Goal: Task Accomplishment & Management: Manage account settings

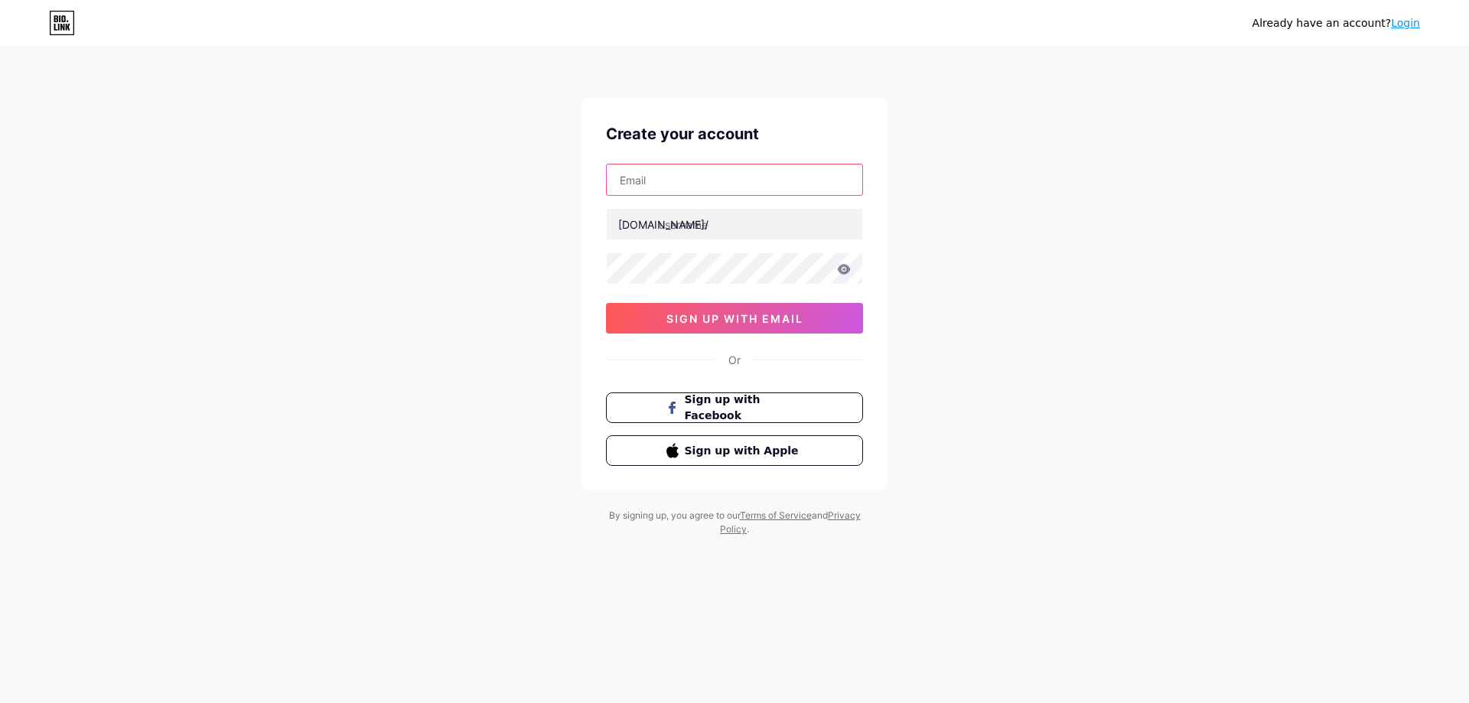
click at [667, 190] on input "text" at bounding box center [735, 180] width 256 height 31
type input "yasinthon.yis@gmail.com"
click at [685, 230] on input "text" at bounding box center [735, 224] width 256 height 31
click at [1248, 279] on div "Already have an account? Login Create your account yasinthon.yis@gmail.com bio.…" at bounding box center [734, 292] width 1469 height 585
click at [722, 220] on input "text" at bounding box center [735, 224] width 256 height 31
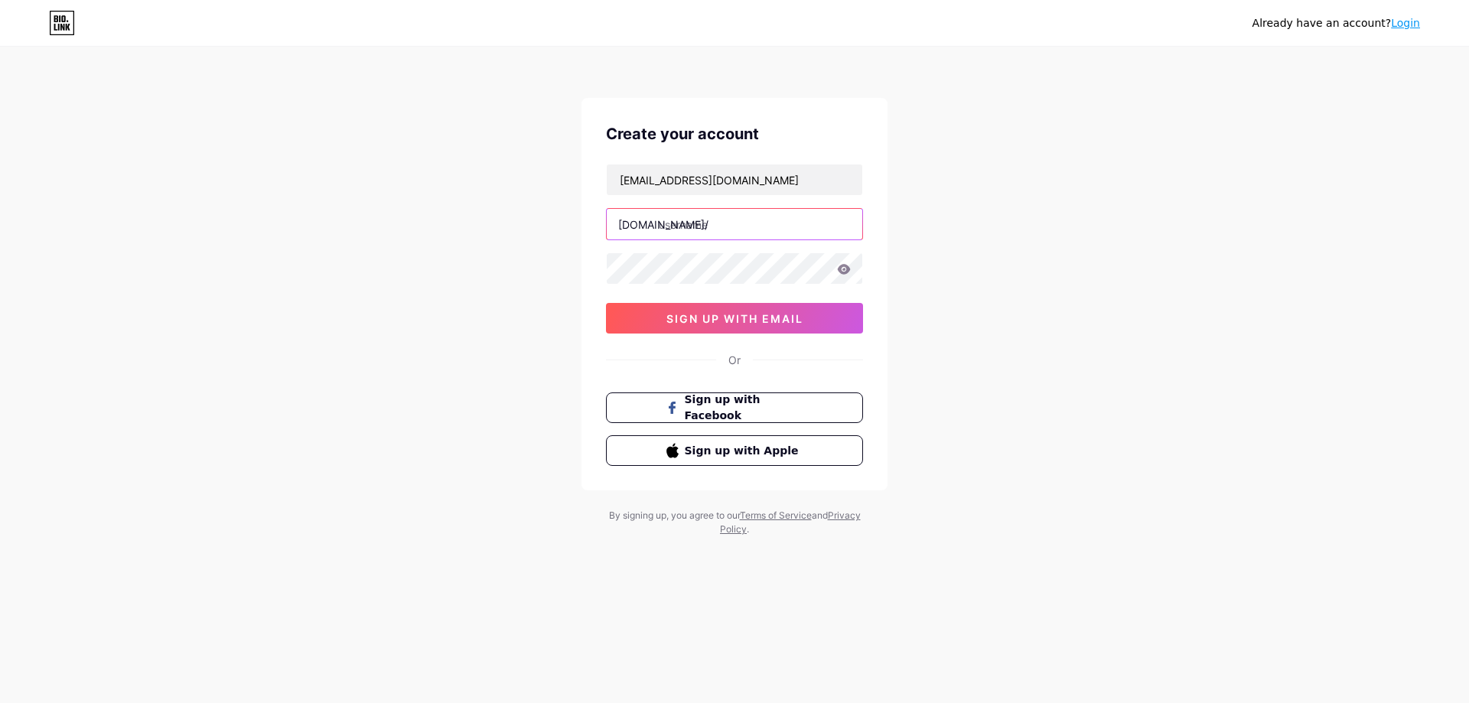
paste input "theboy from planet zi"
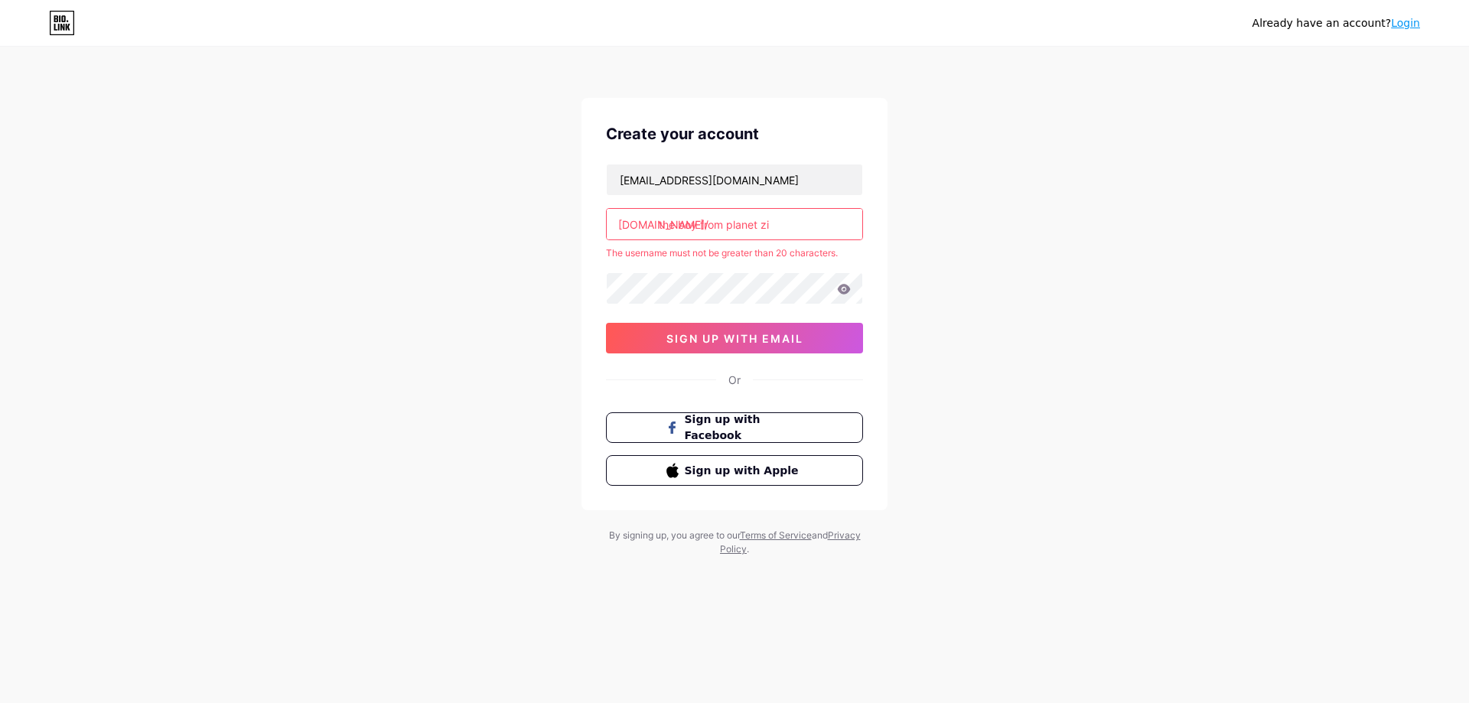
click at [678, 223] on input "the boy from planet zi" at bounding box center [735, 224] width 256 height 31
click at [723, 224] on input "theboy from planet zi" at bounding box center [735, 224] width 256 height 31
click at [755, 227] on input "theboy fromplanet zi" at bounding box center [735, 224] width 256 height 31
click at [697, 227] on input "theboy fromplanetzi" at bounding box center [735, 224] width 256 height 31
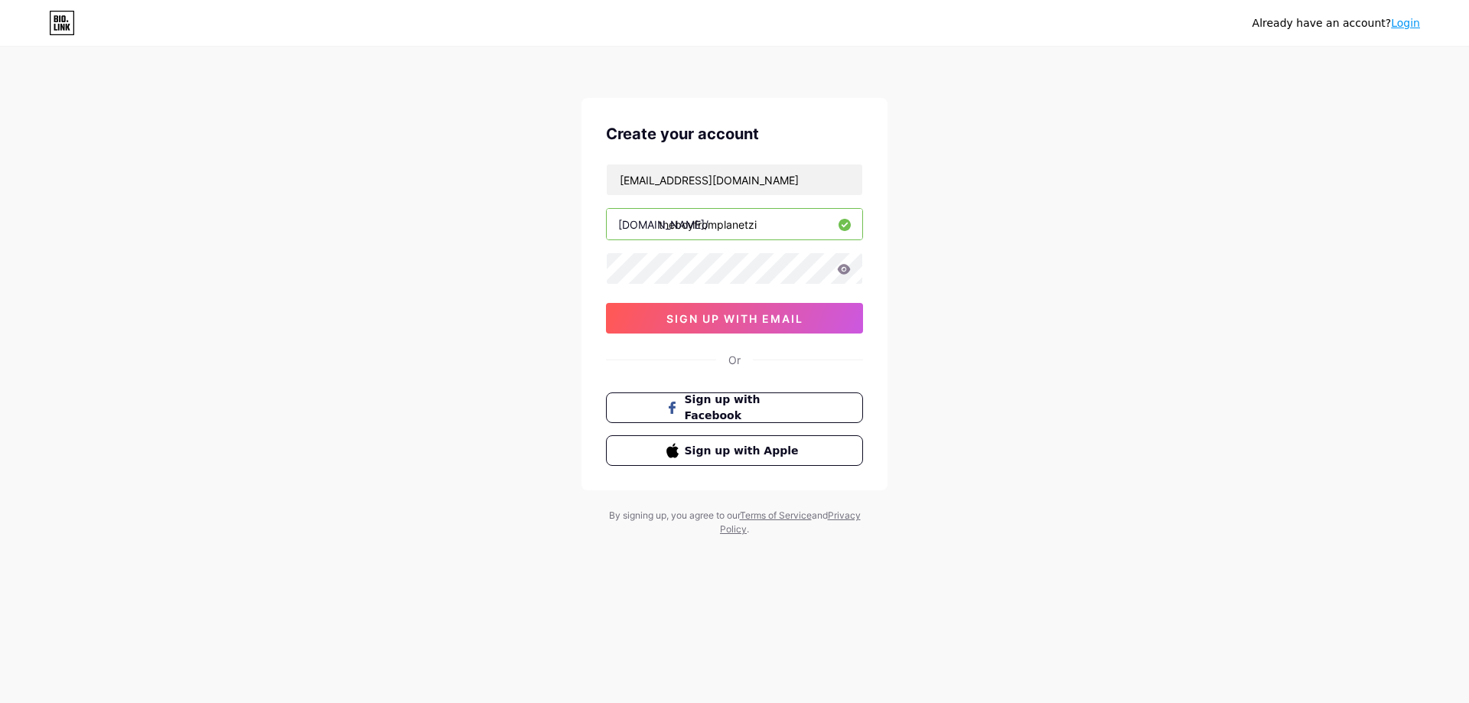
click at [751, 228] on input "theboyfromplanetzi" at bounding box center [735, 224] width 256 height 31
click at [558, 284] on div "Already have an account? Login Create your account yasinthon.yis@gmail.com bio.…" at bounding box center [734, 292] width 1469 height 585
drag, startPoint x: 695, startPoint y: 226, endPoint x: 657, endPoint y: 233, distance: 39.0
click at [657, 233] on input "theboyfromplanetai" at bounding box center [735, 224] width 256 height 31
type input "fansubfromplanetai"
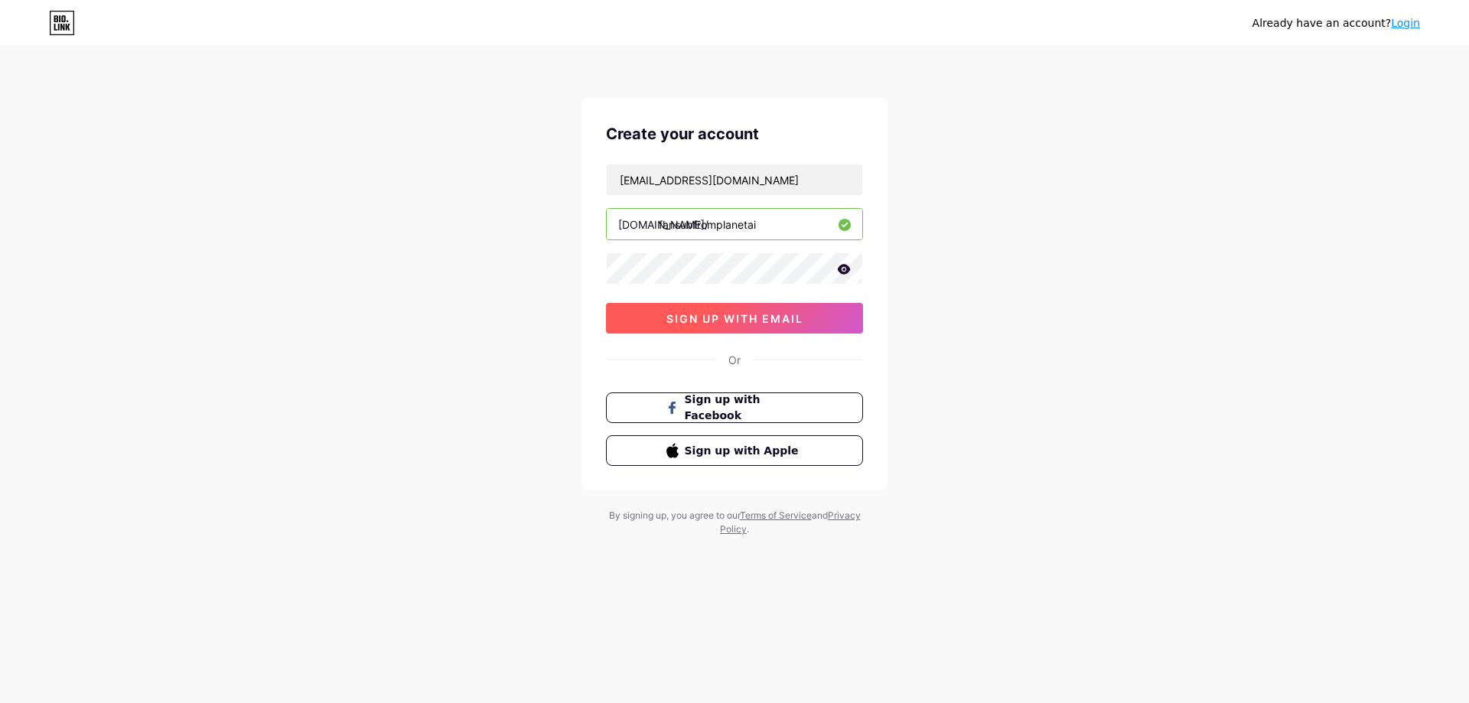
click at [773, 321] on span "sign up with email" at bounding box center [735, 318] width 137 height 13
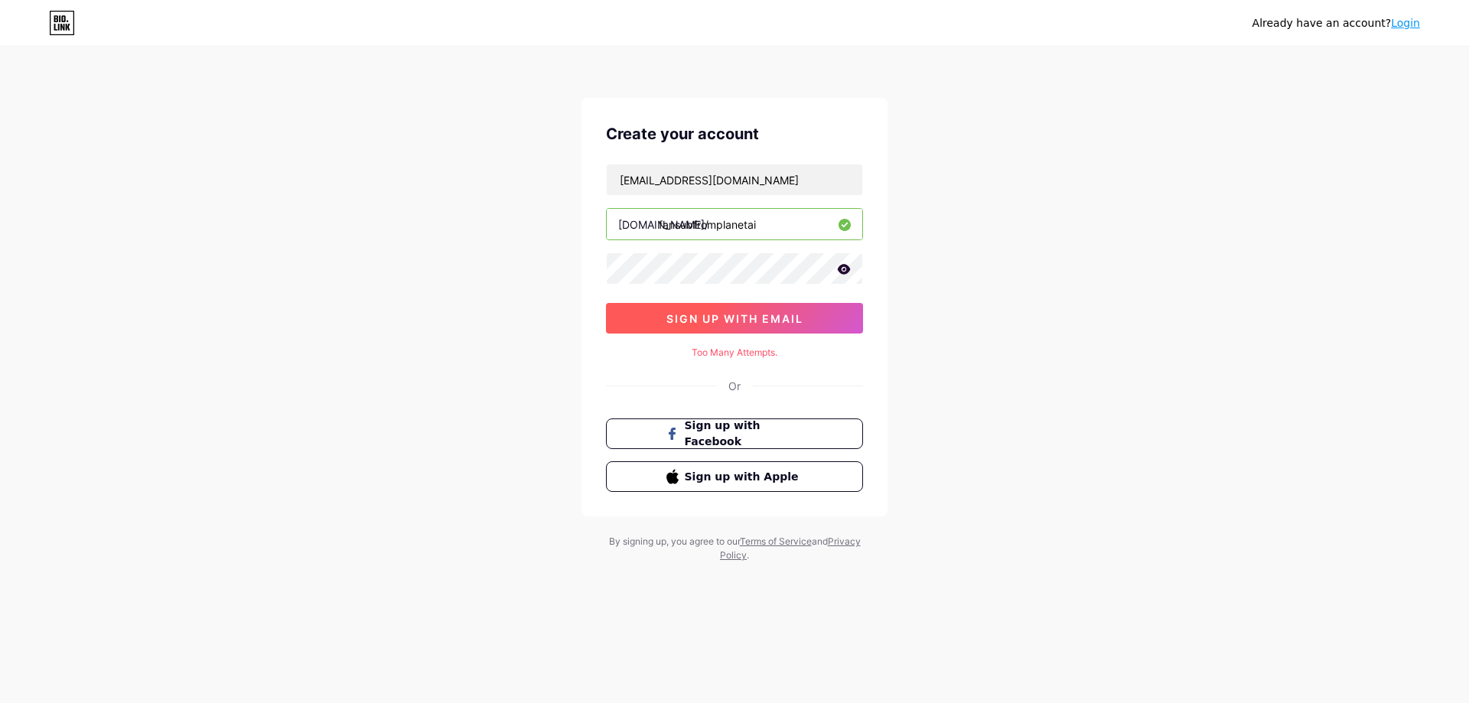
click at [710, 318] on span "sign up with email" at bounding box center [735, 318] width 137 height 13
click at [733, 315] on span "sign up with email" at bounding box center [735, 318] width 137 height 13
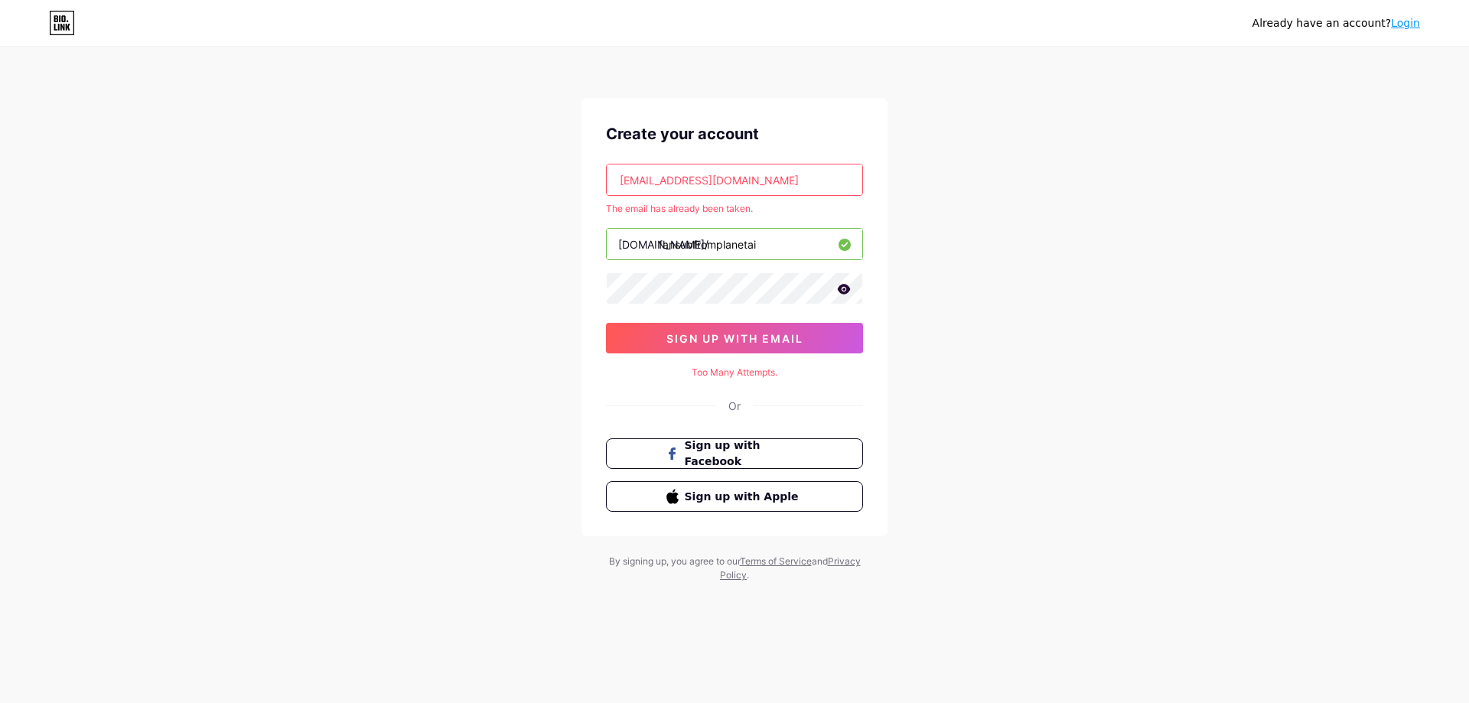
click at [712, 185] on input "yasinthon.yis@gmail.com" at bounding box center [735, 180] width 256 height 31
click at [73, 26] on icon at bounding box center [63, 23] width 24 height 24
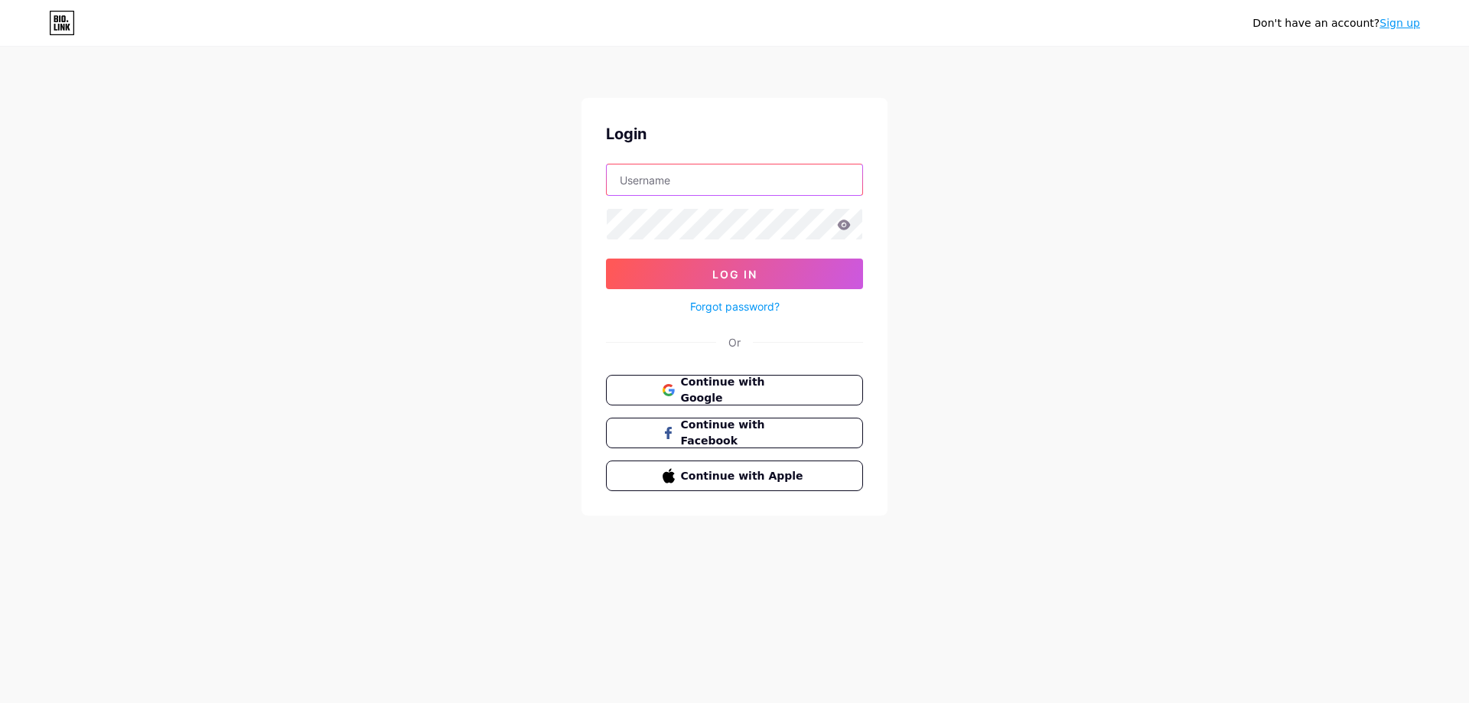
click at [668, 171] on input "text" at bounding box center [735, 180] width 256 height 31
drag, startPoint x: 671, startPoint y: 177, endPoint x: 640, endPoint y: 175, distance: 31.4
click at [640, 175] on input "text" at bounding box center [735, 180] width 256 height 31
type input "yasinthon.yis@gmail.com"
click at [606, 259] on button "Log In" at bounding box center [734, 274] width 257 height 31
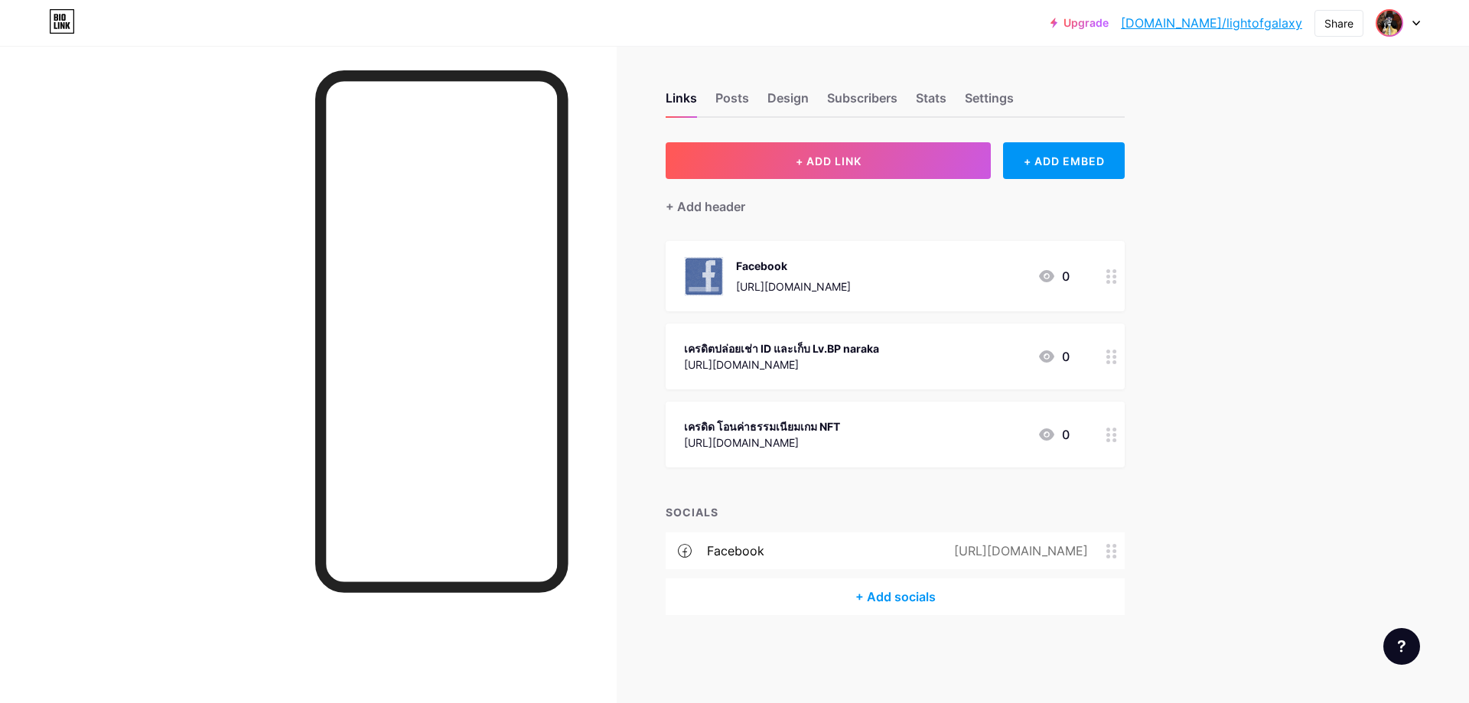
click at [1389, 21] on img at bounding box center [1390, 23] width 24 height 24
click at [1293, 216] on li "Logout" at bounding box center [1325, 214] width 190 height 41
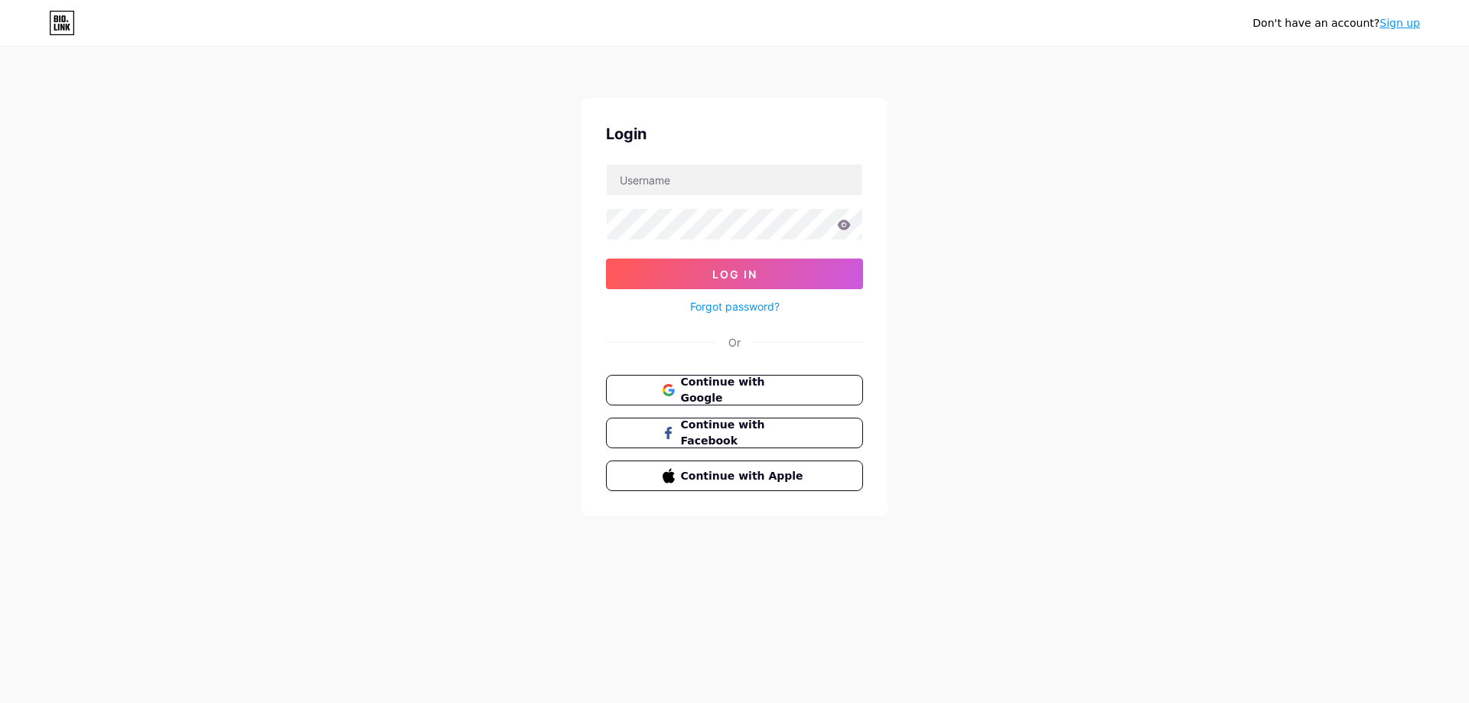
click at [1411, 26] on link "Sign up" at bounding box center [1400, 23] width 41 height 12
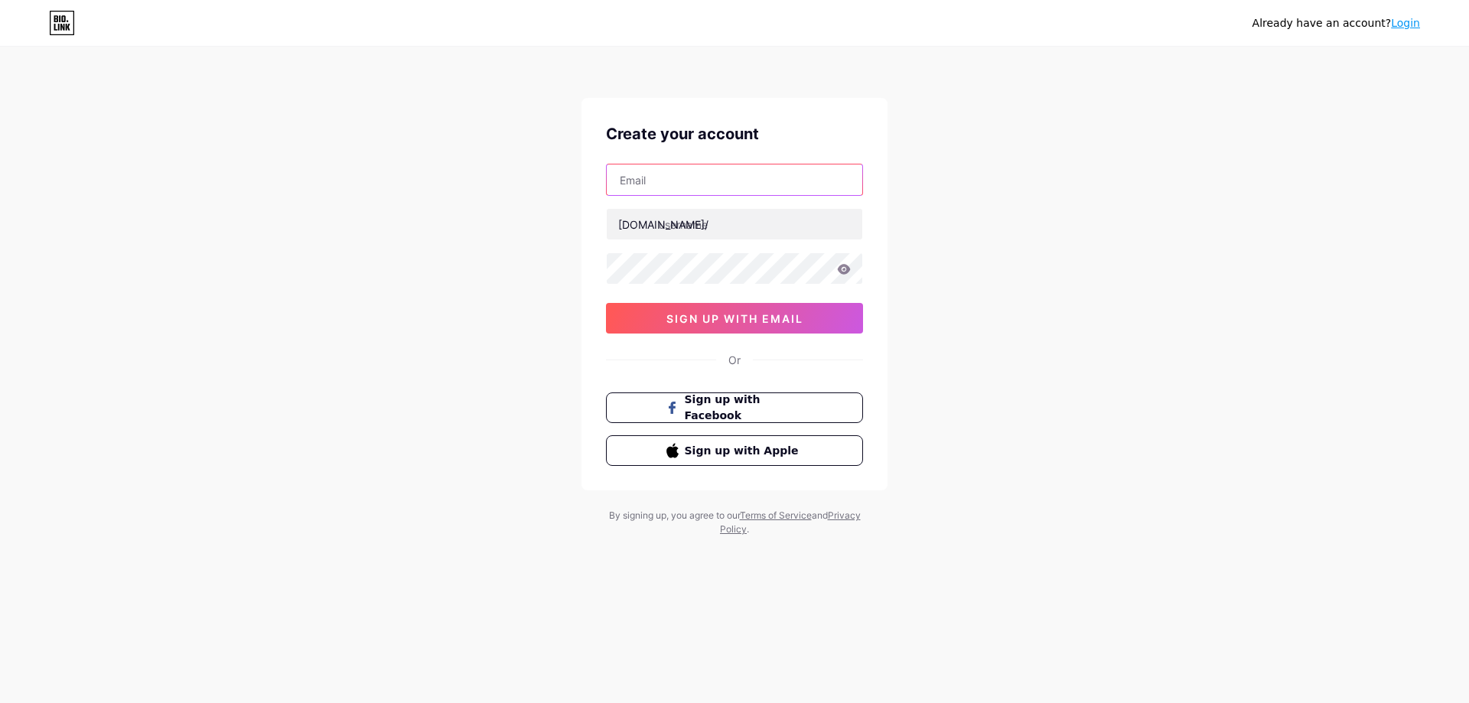
click at [760, 188] on input "text" at bounding box center [735, 180] width 256 height 31
paste input "amvgoodgoodv2@gmail.com"
type input "amvgoodgoodv2@gmail.com"
click at [725, 223] on input "text" at bounding box center [735, 224] width 256 height 31
click at [726, 233] on input "text" at bounding box center [735, 224] width 256 height 31
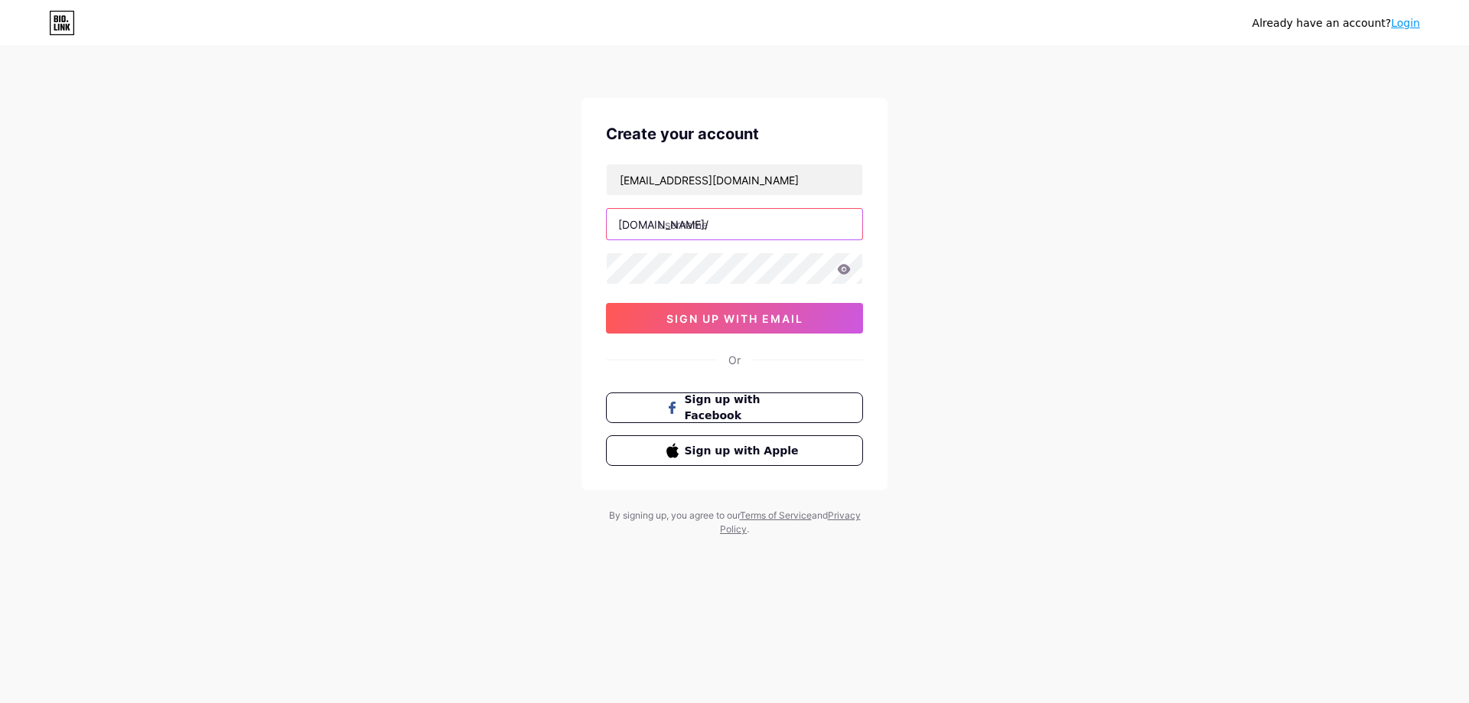
click at [720, 235] on input "text" at bounding box center [735, 224] width 256 height 31
click at [705, 320] on span "sign up with email" at bounding box center [735, 318] width 137 height 13
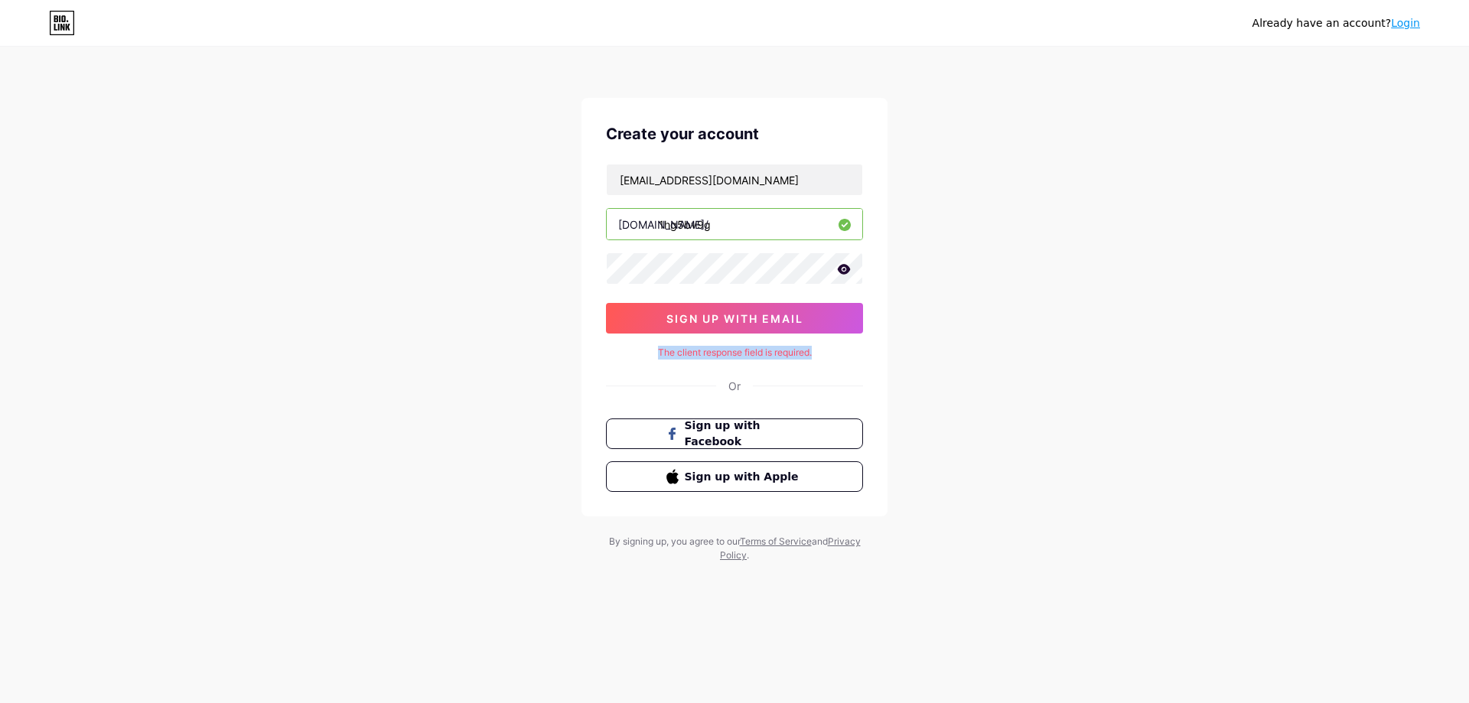
drag, startPoint x: 644, startPoint y: 351, endPoint x: 828, endPoint y: 357, distance: 183.8
click at [828, 357] on div "The client response field is required." at bounding box center [734, 353] width 257 height 14
copy div "The client response field is required."
click at [580, 347] on div "Already have an account? Login Create your account amvgoodgoodv2@gmail.com bio.…" at bounding box center [734, 305] width 1469 height 611
drag, startPoint x: 646, startPoint y: 357, endPoint x: 668, endPoint y: 356, distance: 22.2
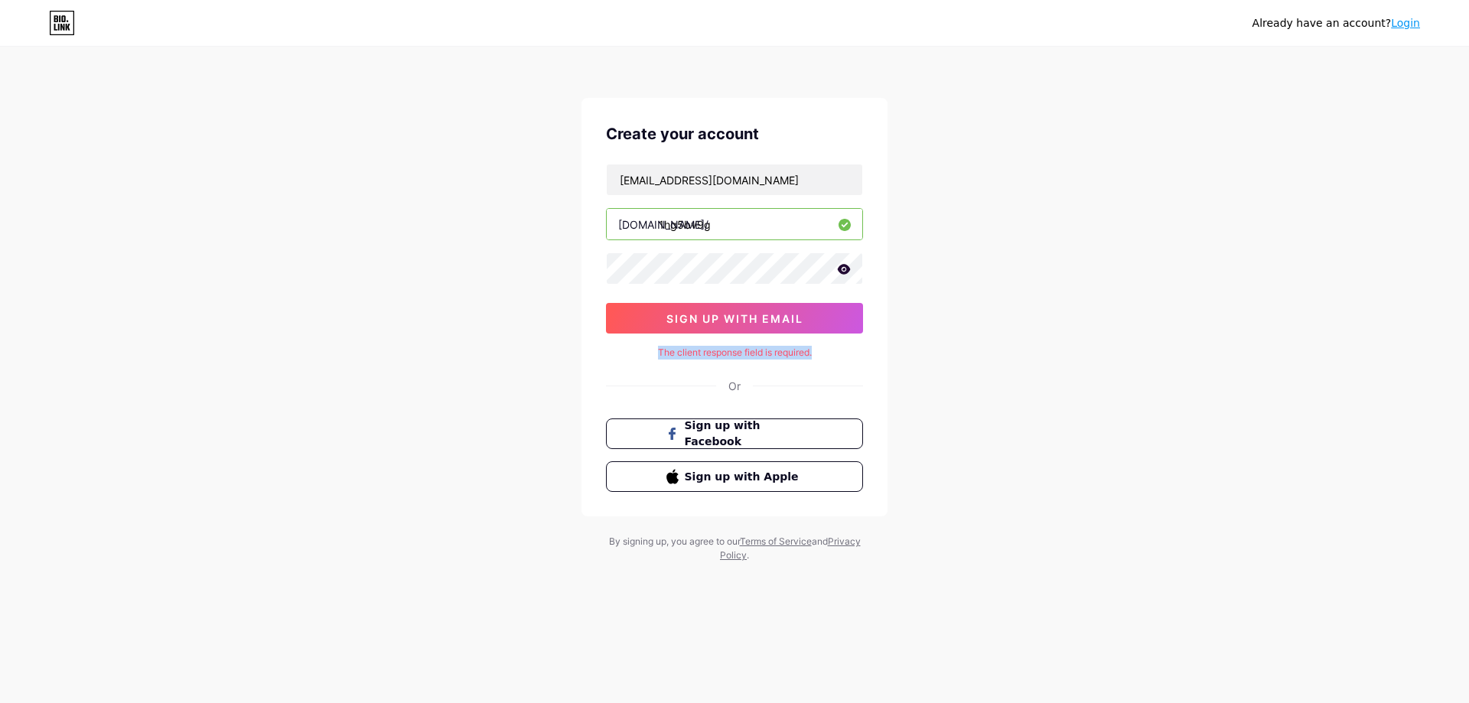
click at [648, 357] on div "The client response field is required." at bounding box center [734, 353] width 257 height 14
click at [672, 356] on div "The client response field is required." at bounding box center [734, 353] width 257 height 14
click at [700, 315] on span "sign up with email" at bounding box center [735, 318] width 137 height 13
click at [846, 270] on icon at bounding box center [844, 269] width 14 height 11
click at [846, 270] on icon at bounding box center [843, 270] width 13 height 11
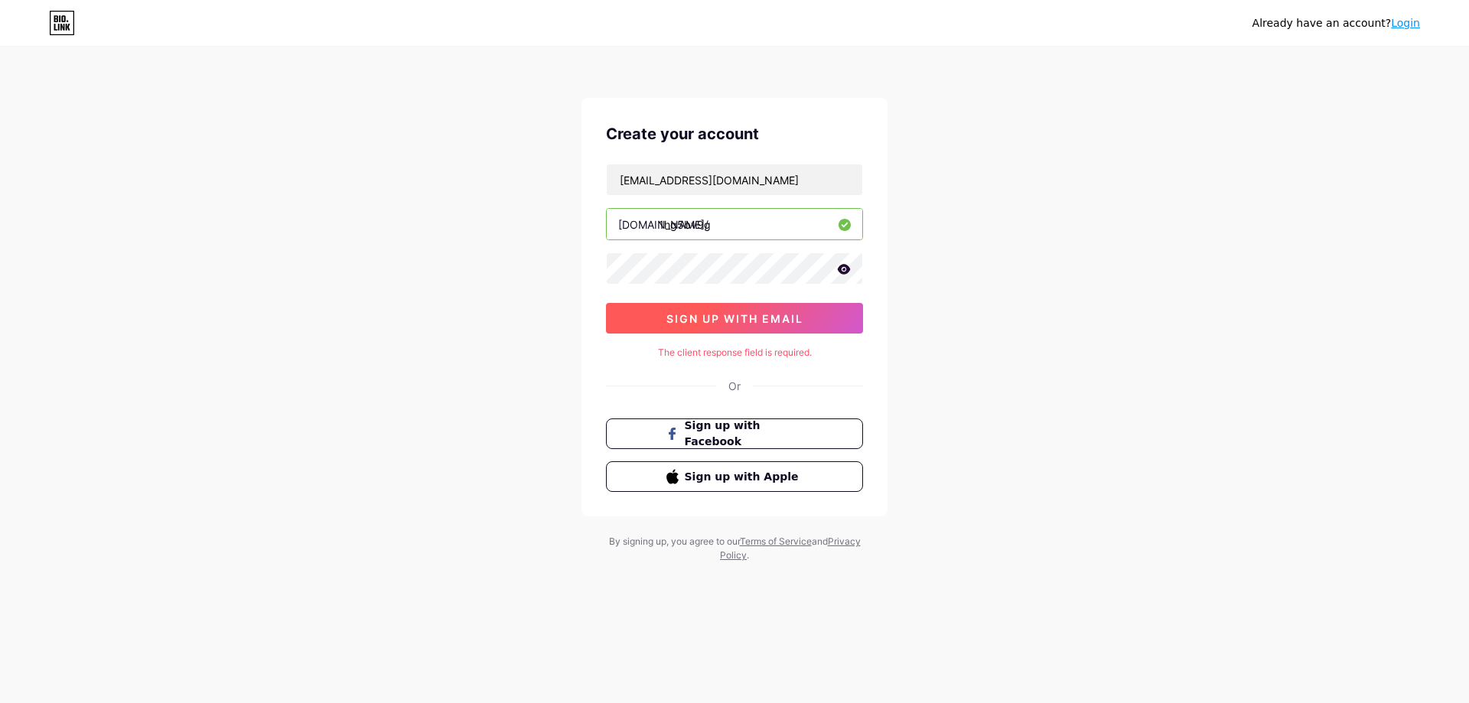
click at [683, 320] on span "sign up with email" at bounding box center [735, 318] width 137 height 13
click at [722, 223] on input "1hg5bv9g" at bounding box center [735, 224] width 256 height 31
click at [659, 227] on input "1hg5bv9g" at bounding box center [735, 224] width 256 height 31
click at [1163, 171] on div "Already have an account? Login Create your account amvgoodgoodv2@gmail.com bio.…" at bounding box center [734, 305] width 1469 height 611
click at [726, 230] on input "1hg5bv9g" at bounding box center [735, 224] width 256 height 31
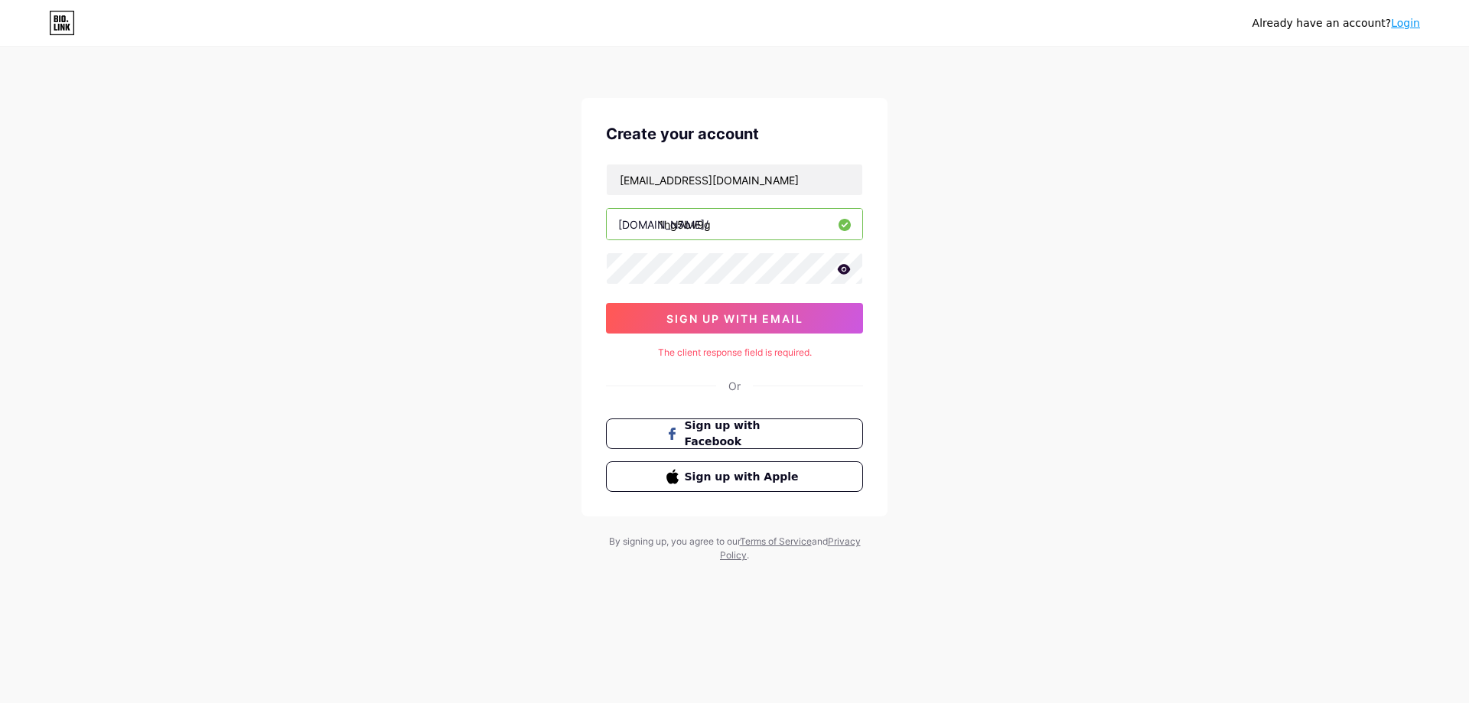
paste input "theboy from planet zi"
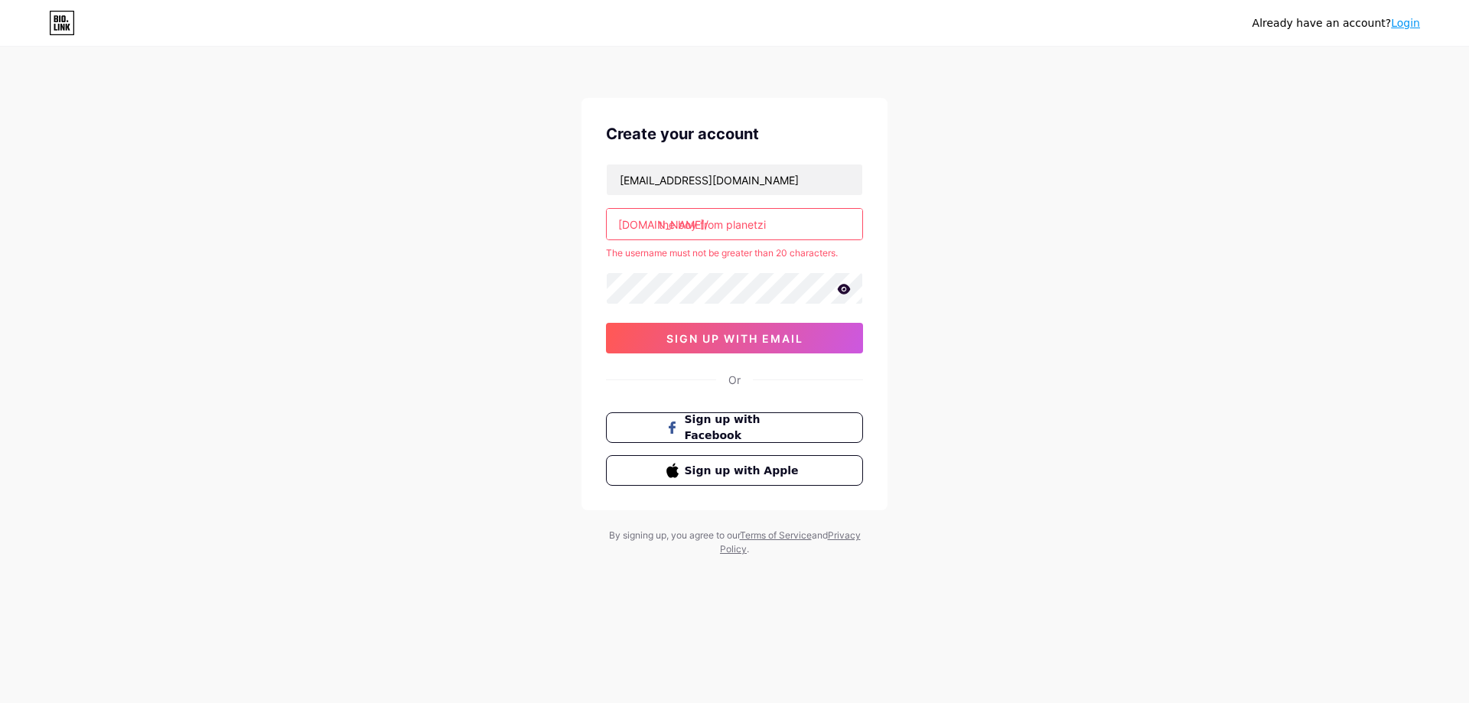
click at [726, 225] on input "the boy from planetzi" at bounding box center [735, 224] width 256 height 31
click at [702, 227] on input "the boy fromplanetzi" at bounding box center [735, 224] width 256 height 31
click at [678, 226] on input "the boyfromplanetzi" at bounding box center [735, 224] width 256 height 31
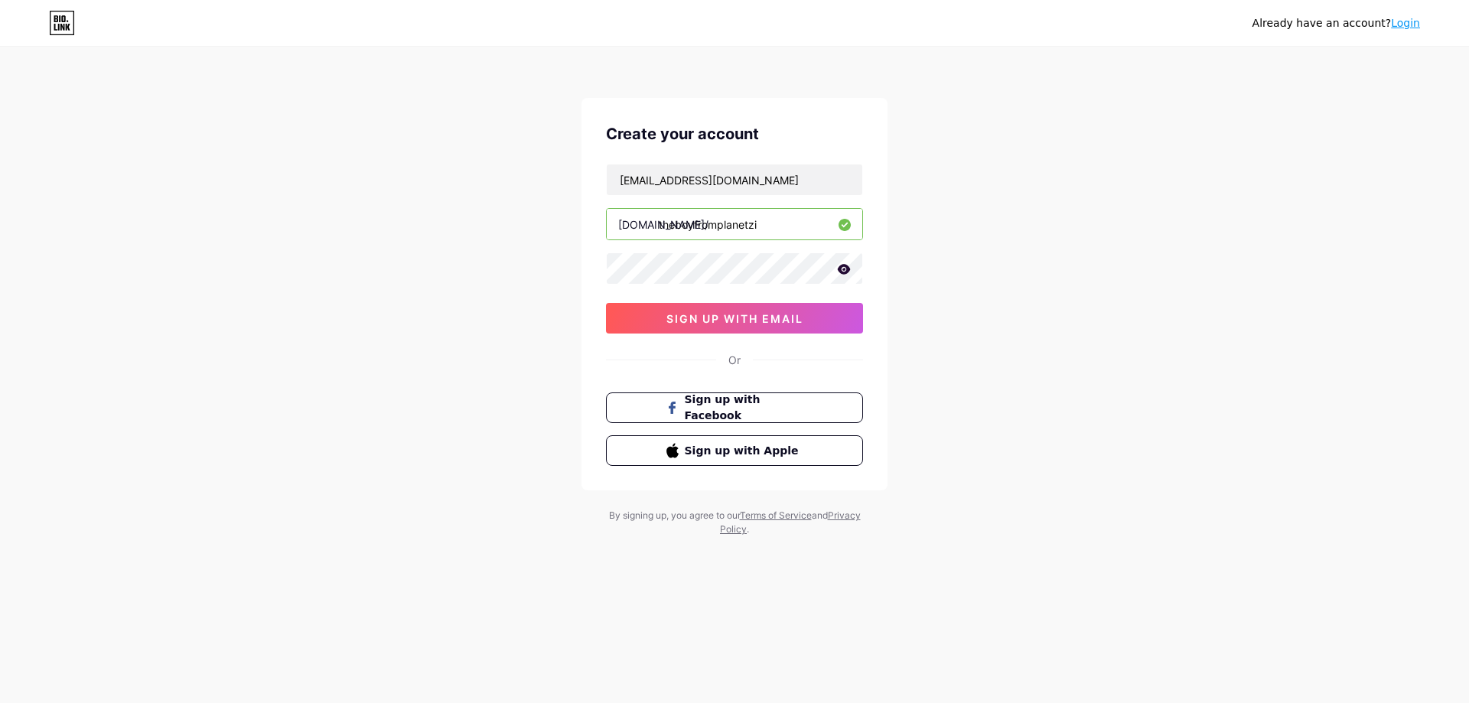
drag, startPoint x: 693, startPoint y: 226, endPoint x: 641, endPoint y: 226, distance: 52.0
click at [641, 226] on div "bio.link/ theboyfromplanetzi" at bounding box center [734, 224] width 257 height 32
type input "fansubfromplanetzi"
click at [516, 242] on div "Already have an account? Login Create your account amvgoodgoodv2@gmail.com bio.…" at bounding box center [734, 292] width 1469 height 585
click at [722, 315] on span "sign up with email" at bounding box center [735, 318] width 137 height 13
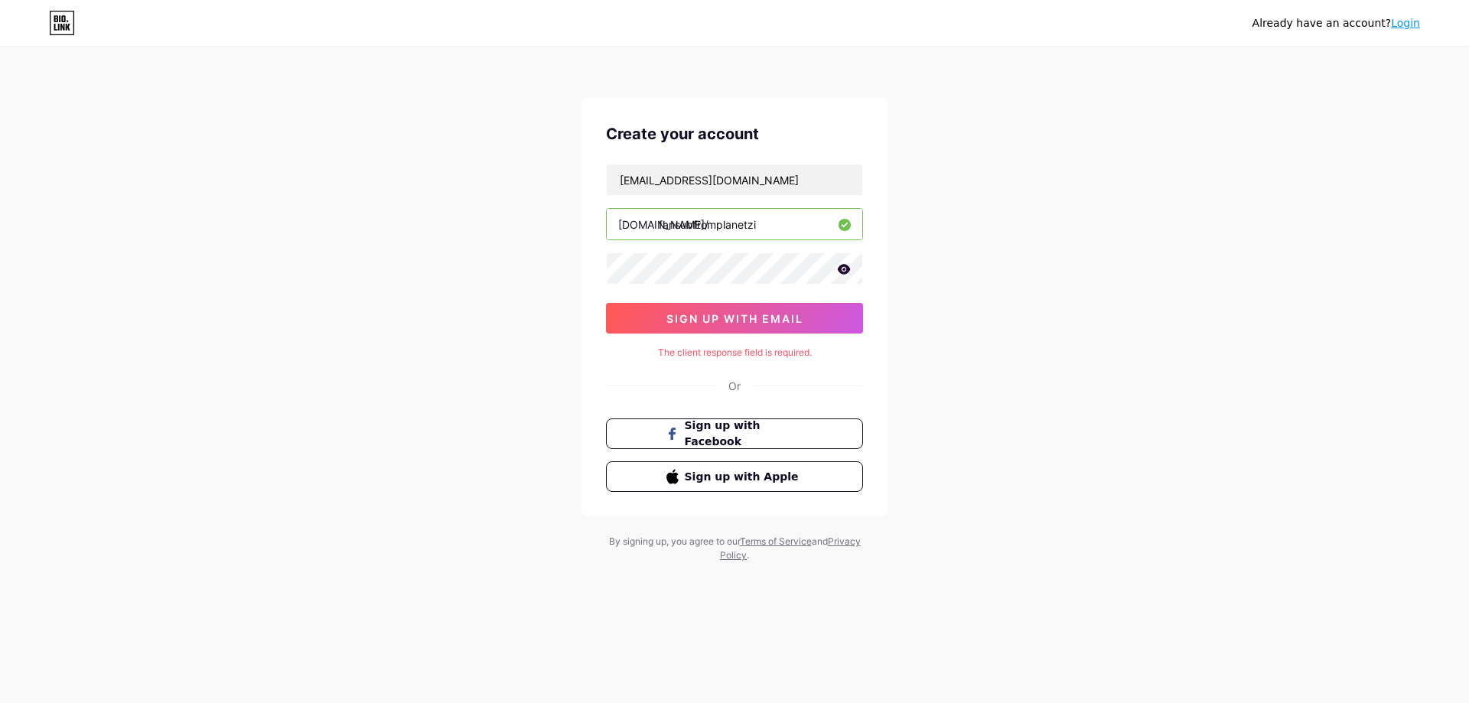
click at [689, 517] on div "Create your account amvgoodgoodv2@gmail.com bio.link/ fansubfromplanetzi sign u…" at bounding box center [735, 330] width 306 height 465
click at [619, 519] on div "Create your account amvgoodgoodv2@gmail.com bio.link/ fansubfromplanetzi sign u…" at bounding box center [735, 330] width 306 height 465
click at [800, 227] on input "fansubfromplanetzi" at bounding box center [735, 224] width 256 height 31
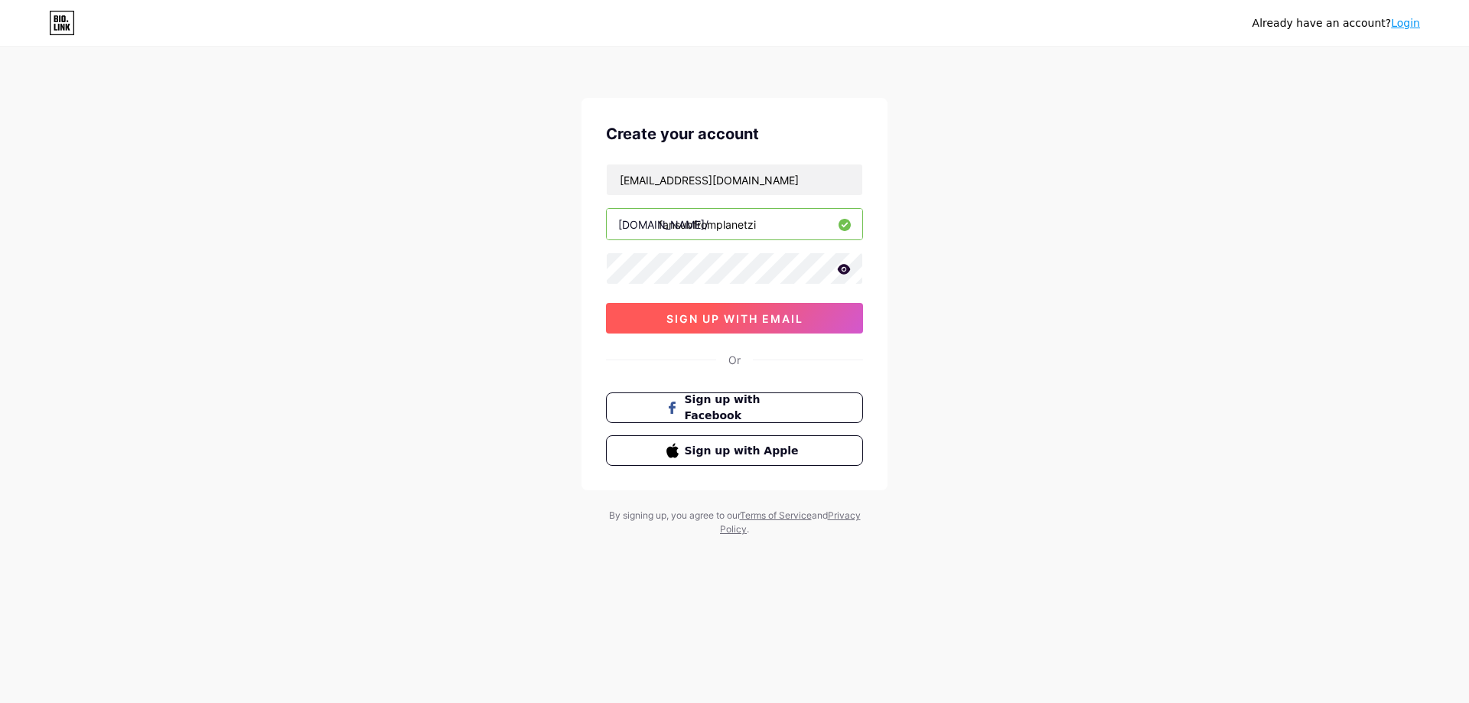
click at [715, 316] on span "sign up with email" at bounding box center [735, 318] width 137 height 13
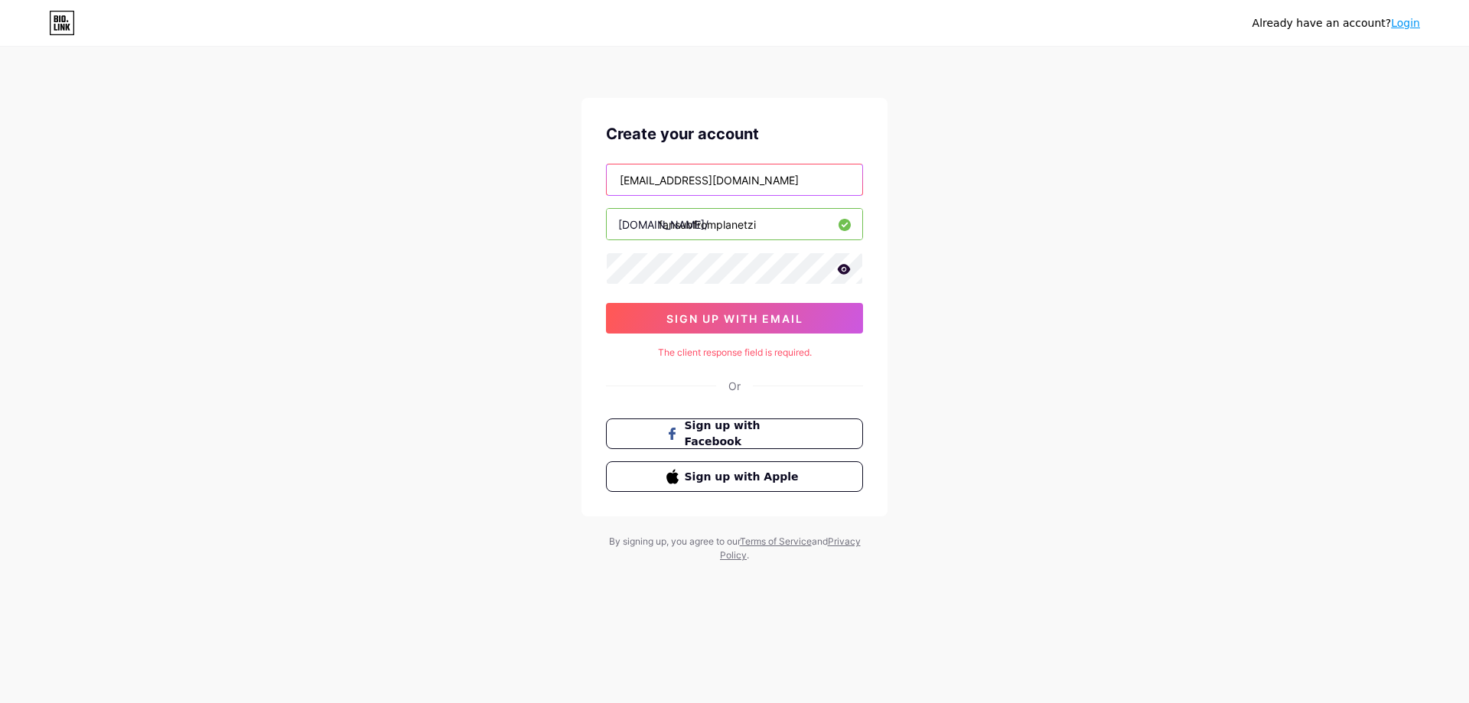
click at [747, 191] on input "amvgoodgoodv2@gmail.com" at bounding box center [735, 180] width 256 height 31
paste input "text"
type input "[EMAIL_ADDRESS][DOMAIN_NAME]"
drag, startPoint x: 520, startPoint y: 281, endPoint x: 599, endPoint y: 298, distance: 81.4
click at [521, 282] on div "Already have an account? Login Create your account amvgoodgood2@gmail.com bio.l…" at bounding box center [734, 305] width 1469 height 611
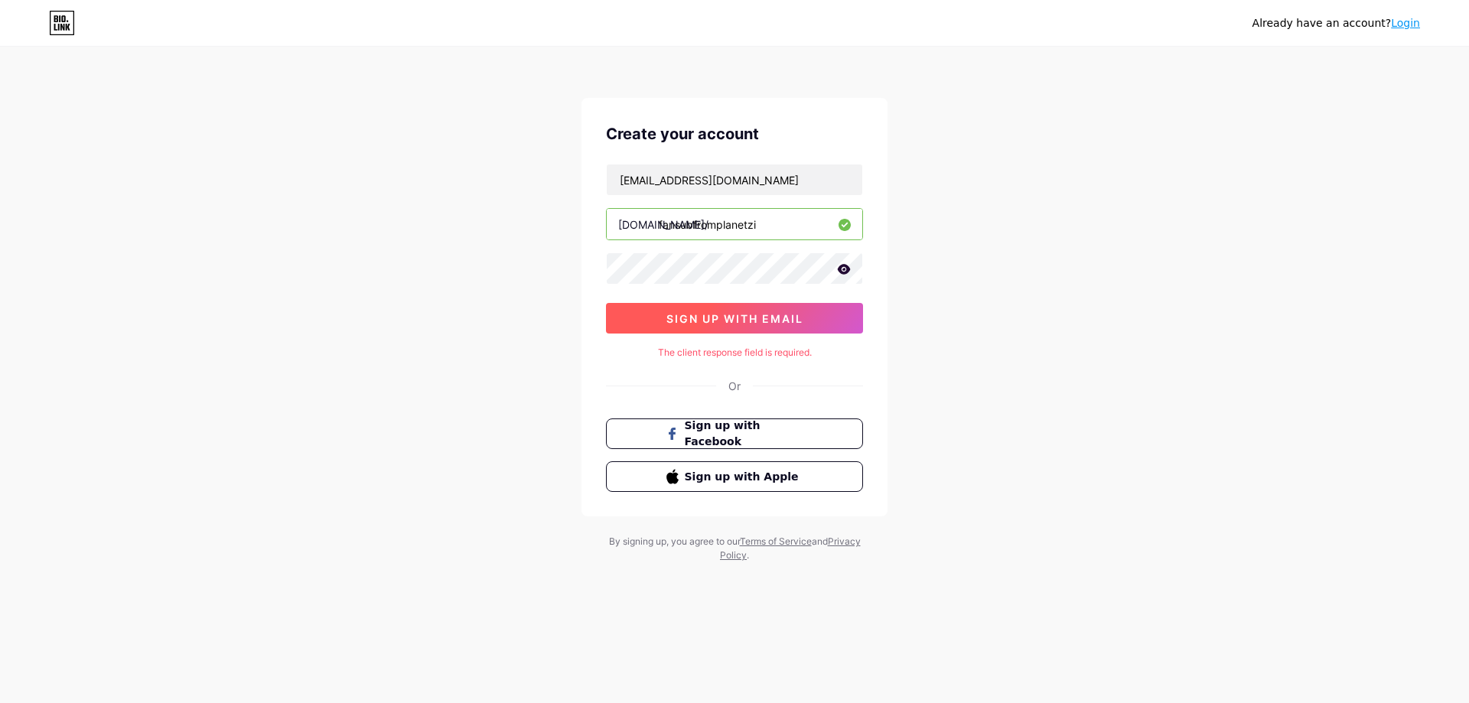
click at [658, 307] on button "sign up with email" at bounding box center [734, 318] width 257 height 31
click at [688, 226] on input "fansubfromplanetzi" at bounding box center [735, 224] width 256 height 31
click at [1402, 19] on link "Login" at bounding box center [1405, 23] width 29 height 12
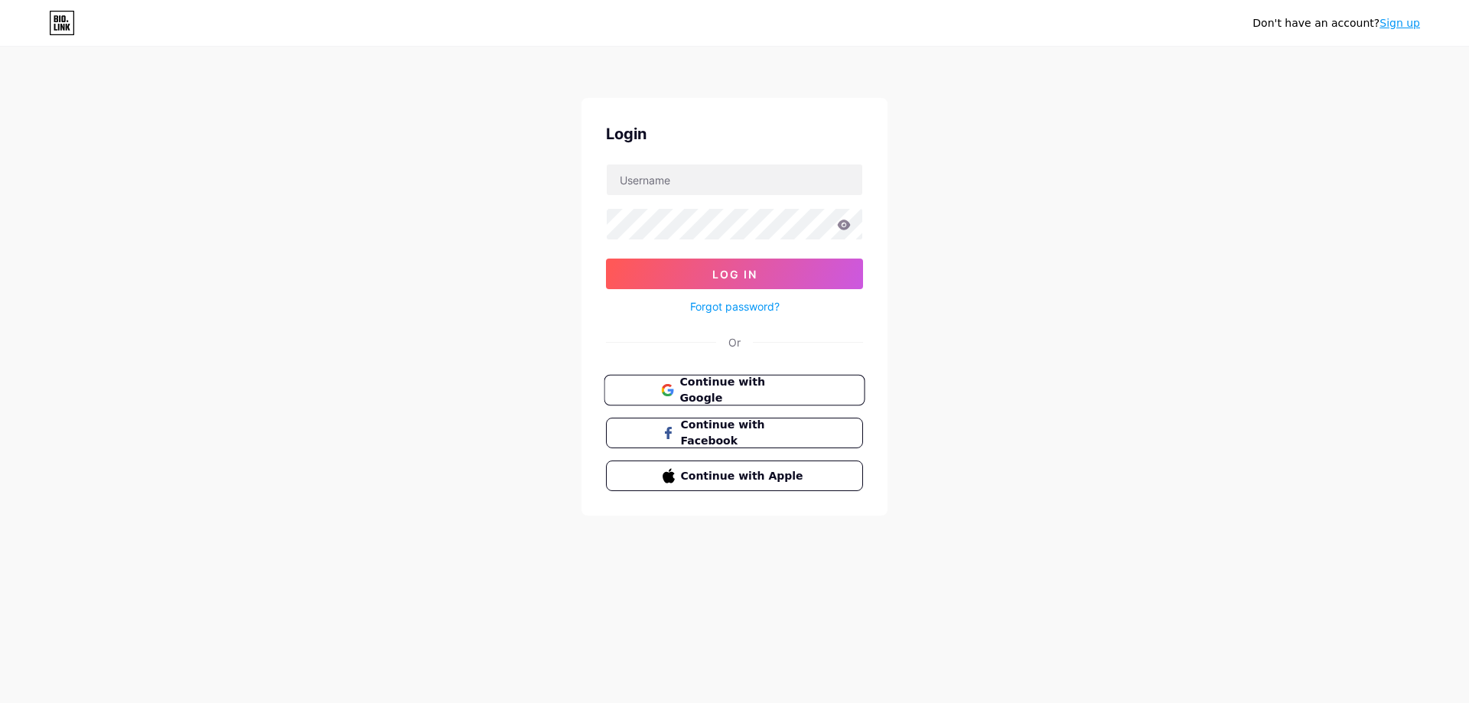
click at [791, 395] on span "Continue with Google" at bounding box center [744, 390] width 128 height 33
click at [752, 390] on span "Continue with Google" at bounding box center [744, 390] width 128 height 33
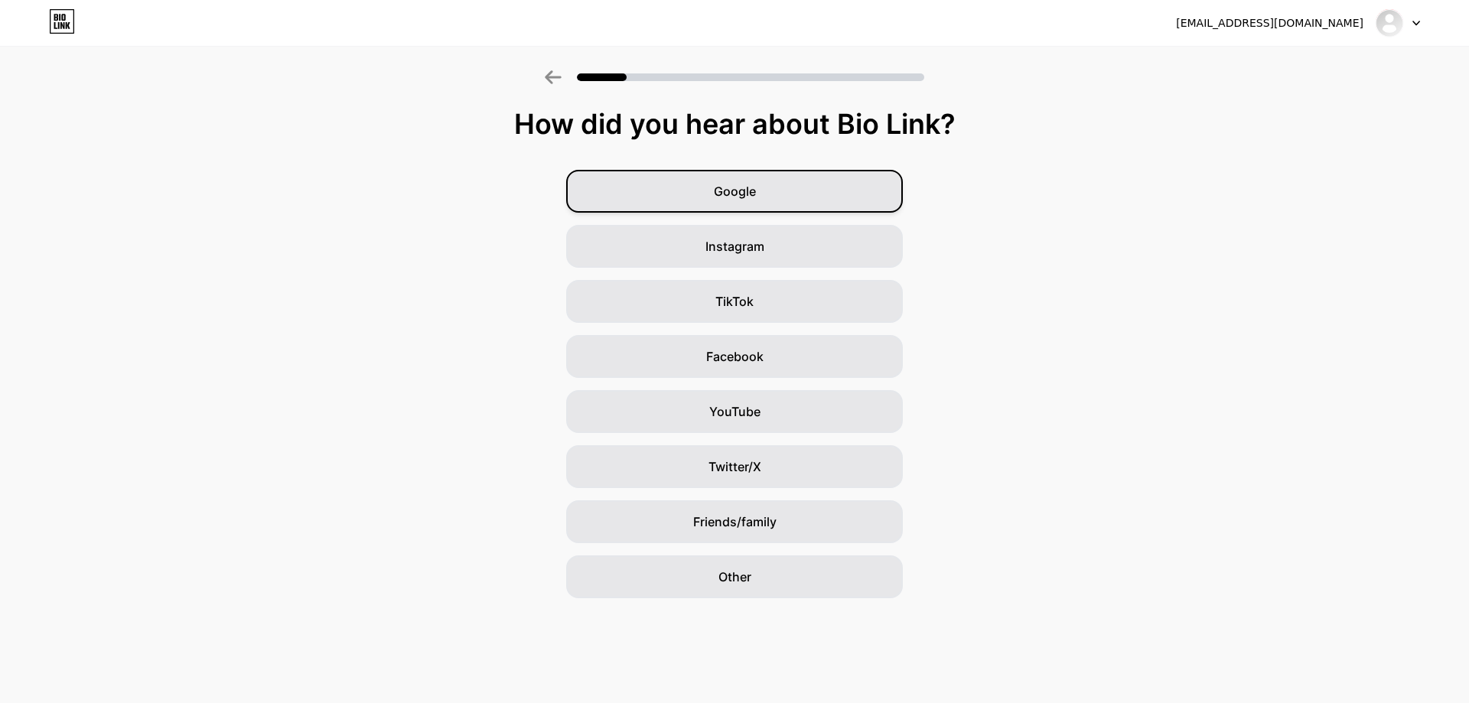
click at [664, 204] on div "Google" at bounding box center [734, 191] width 337 height 43
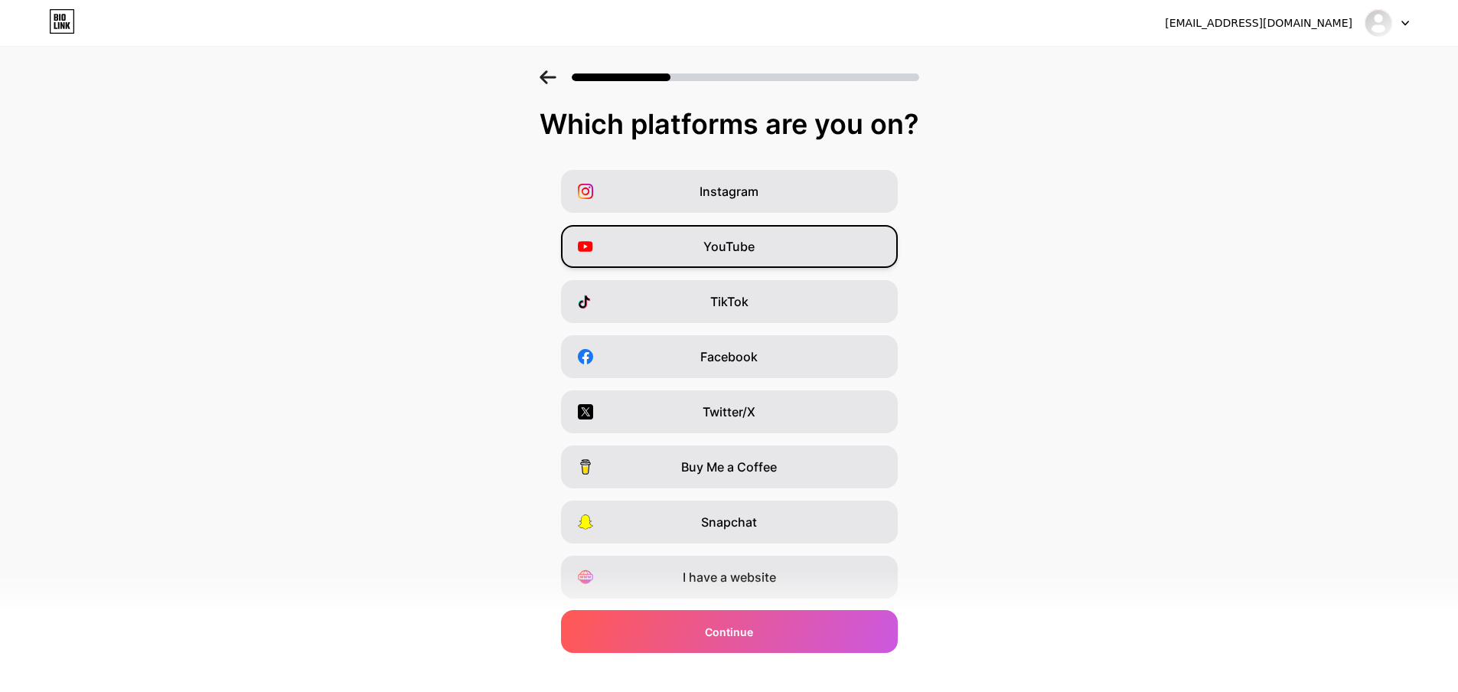
click at [752, 250] on span "YouTube" at bounding box center [728, 246] width 51 height 18
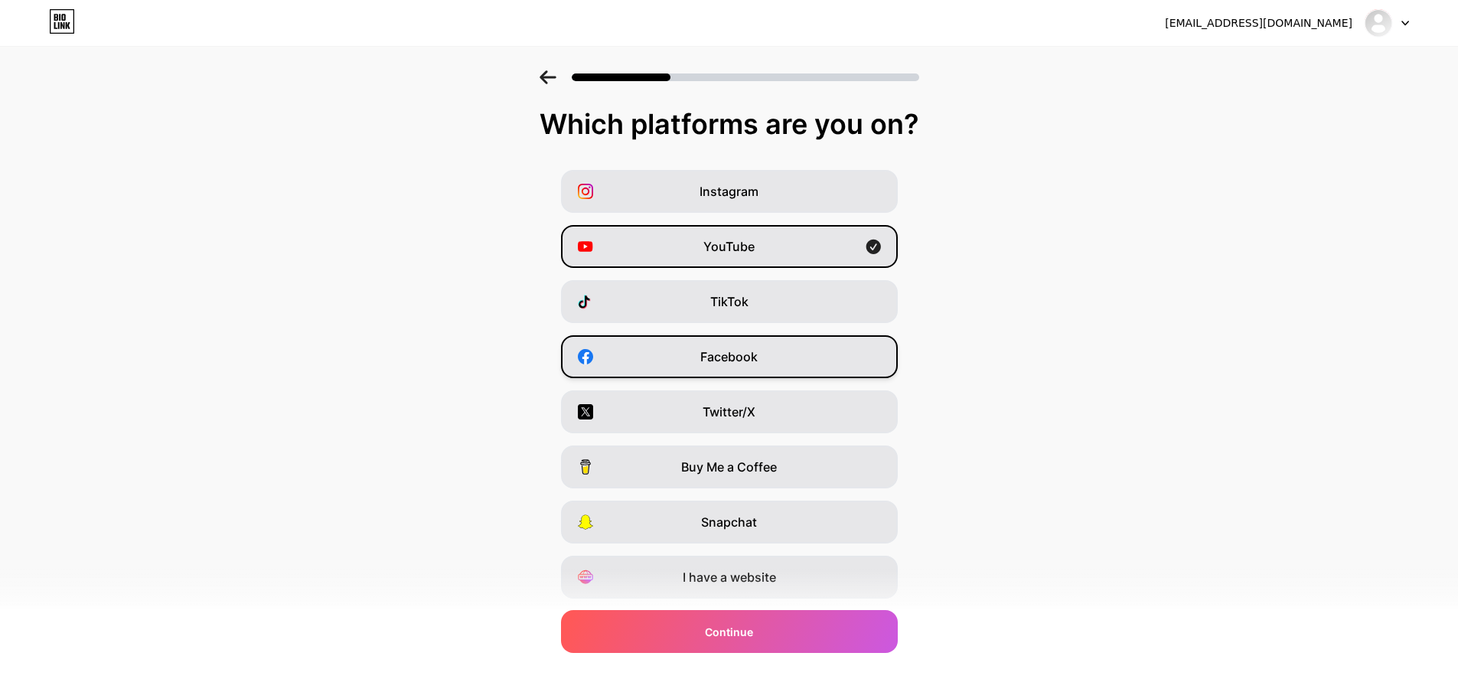
click at [784, 337] on div "Facebook" at bounding box center [729, 356] width 337 height 43
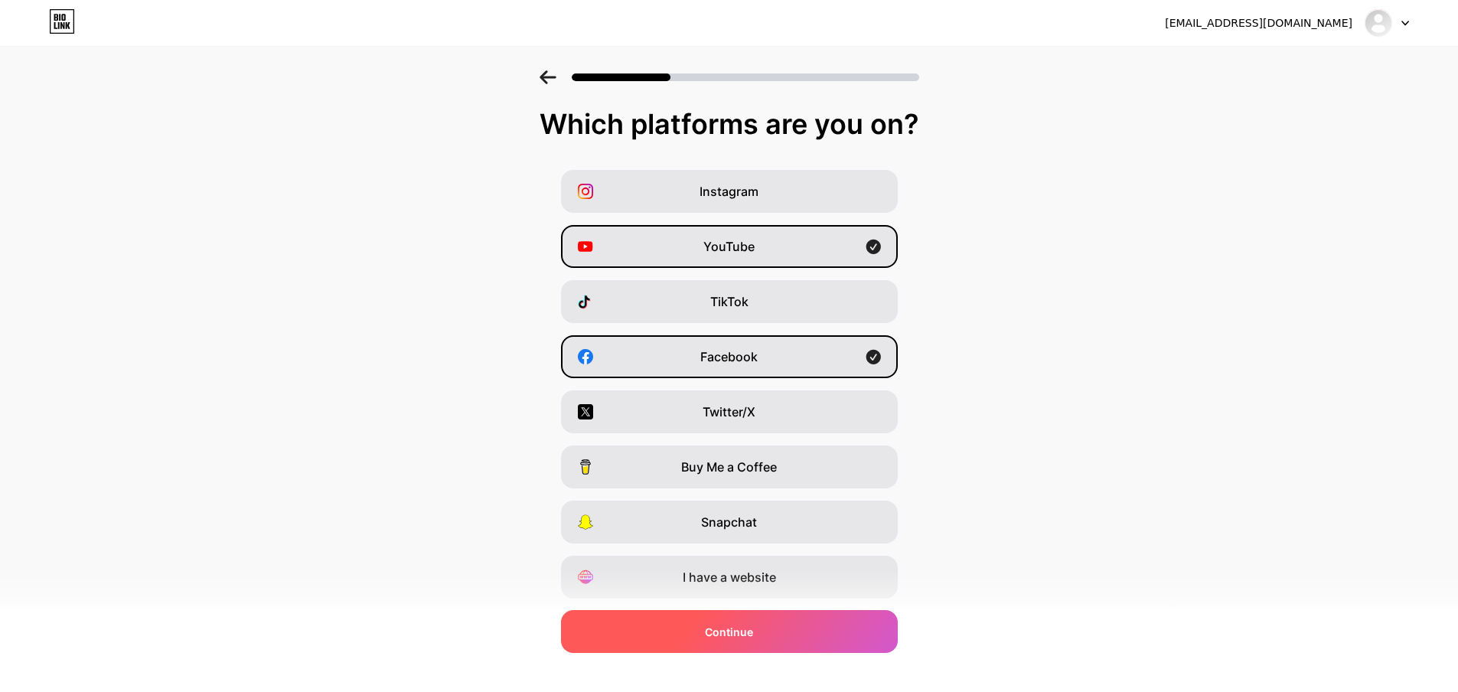
click at [777, 638] on div "Continue" at bounding box center [729, 631] width 337 height 43
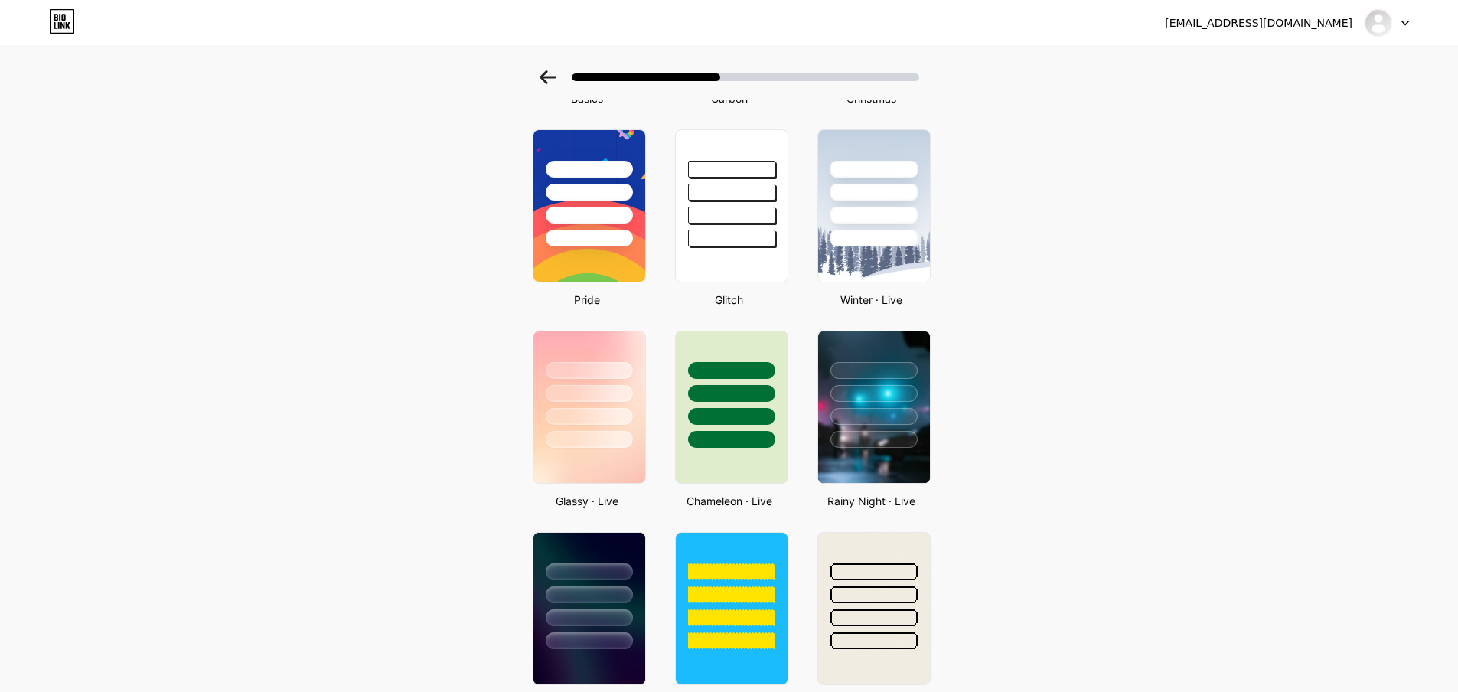
scroll to position [306, 0]
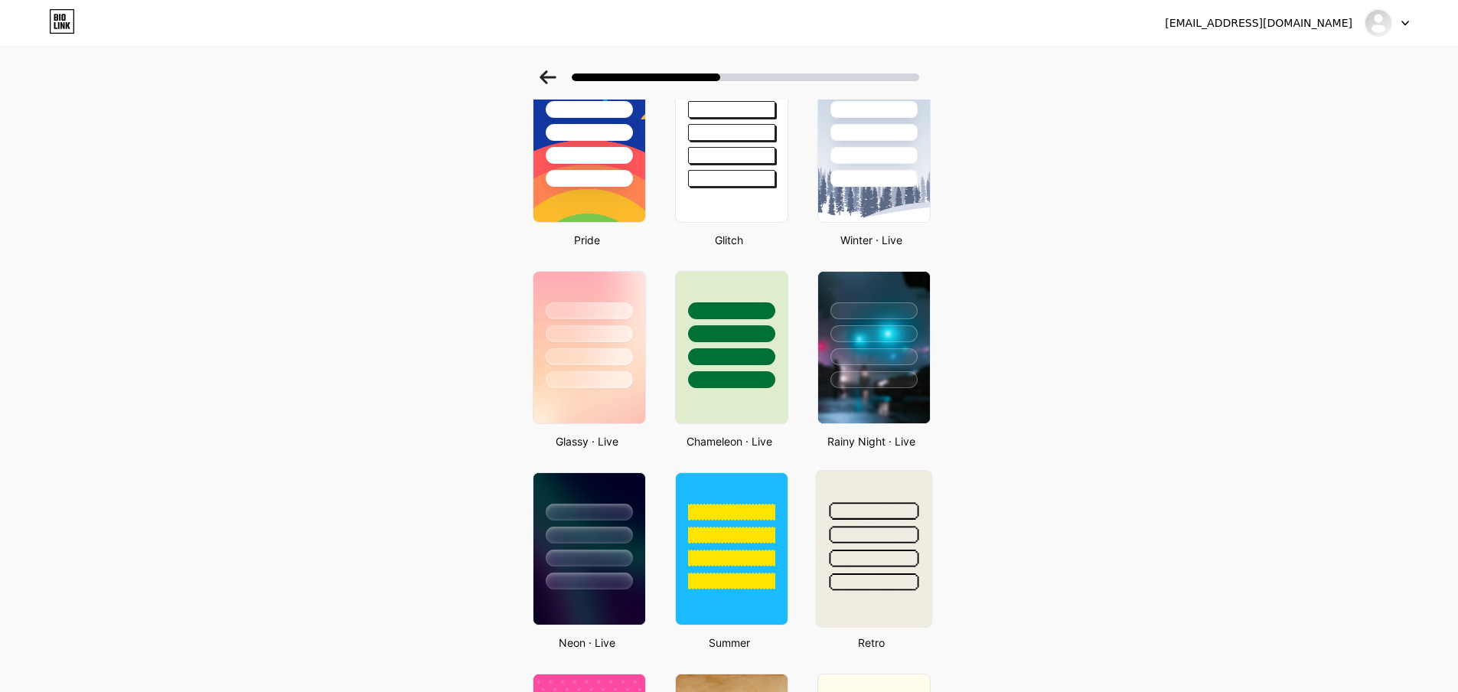
click at [875, 529] on div at bounding box center [874, 535] width 90 height 18
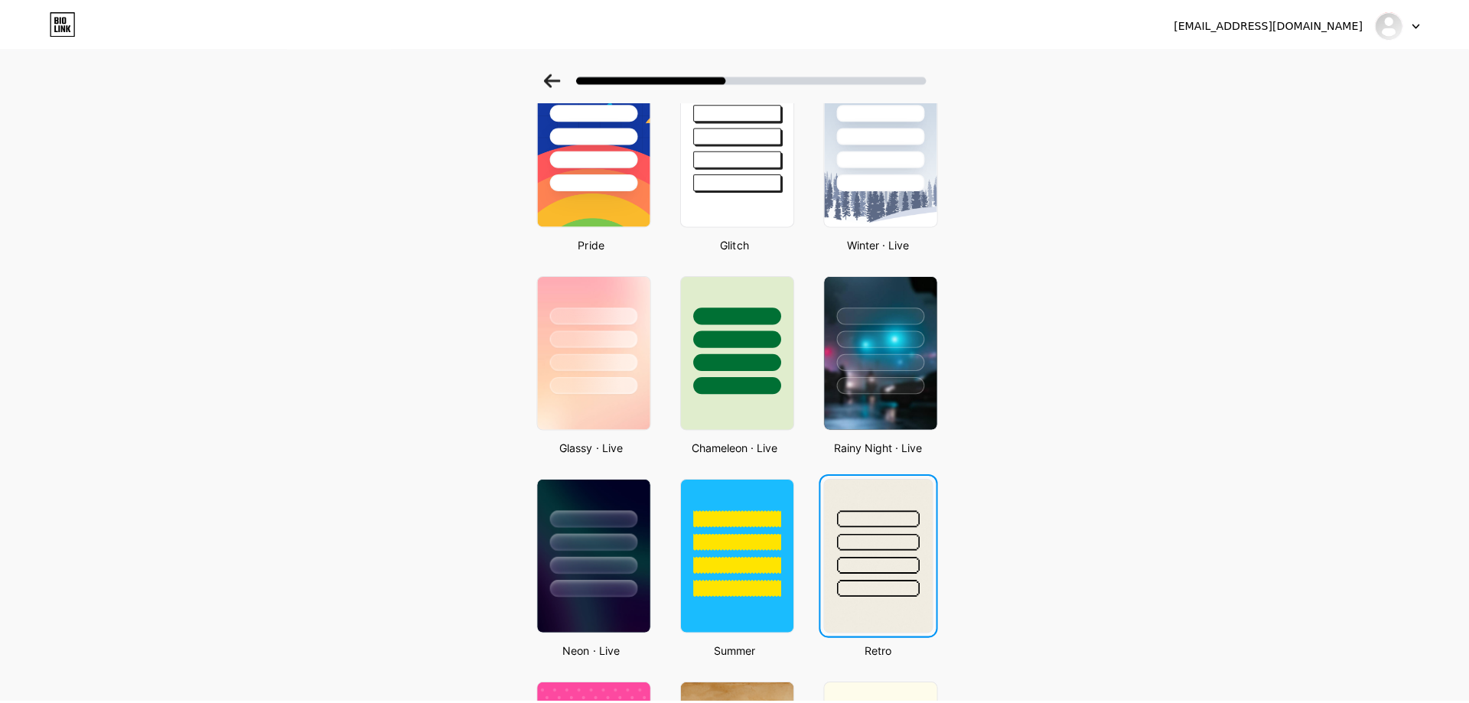
scroll to position [0, 0]
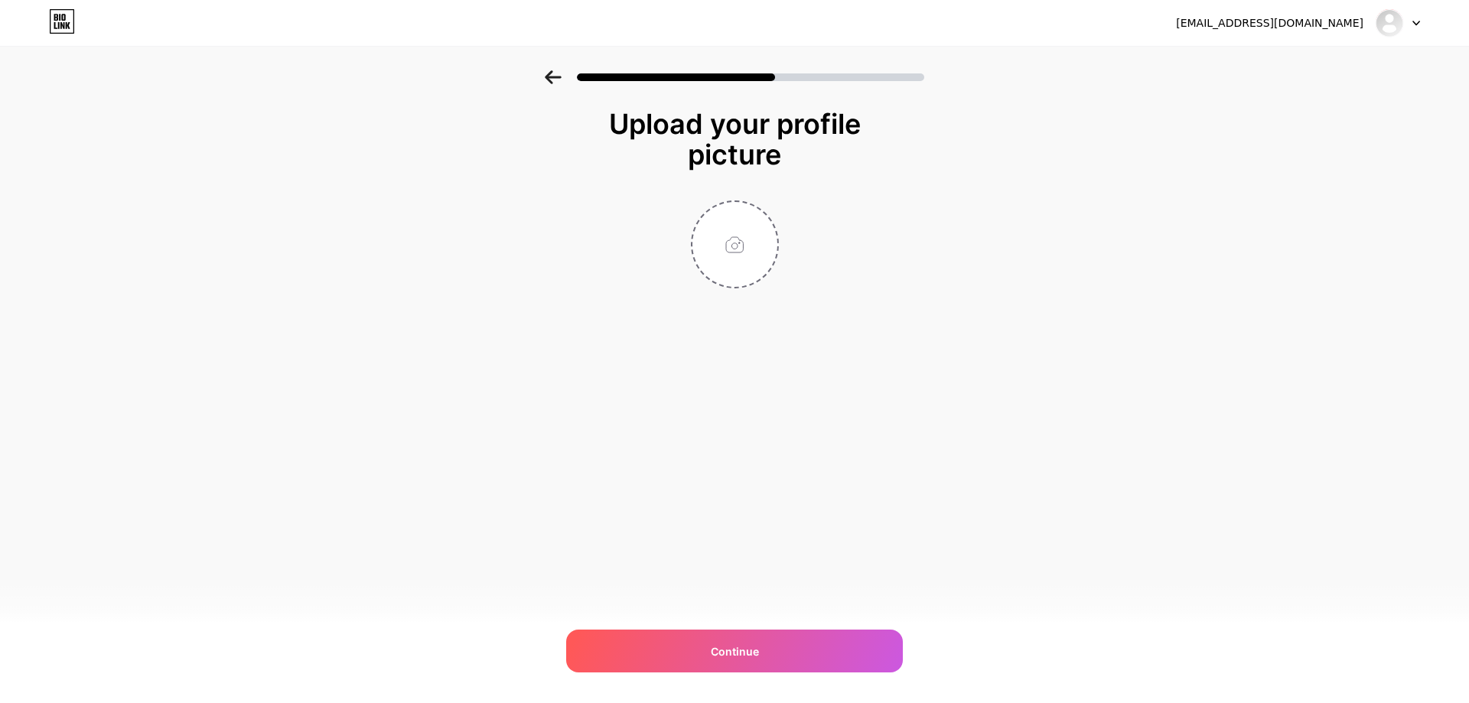
click at [765, 675] on div "[EMAIL_ADDRESS][DOMAIN_NAME] Logout Link Copied Upload your profile picture Con…" at bounding box center [734, 351] width 1469 height 703
click at [762, 660] on div "Continue" at bounding box center [734, 651] width 337 height 43
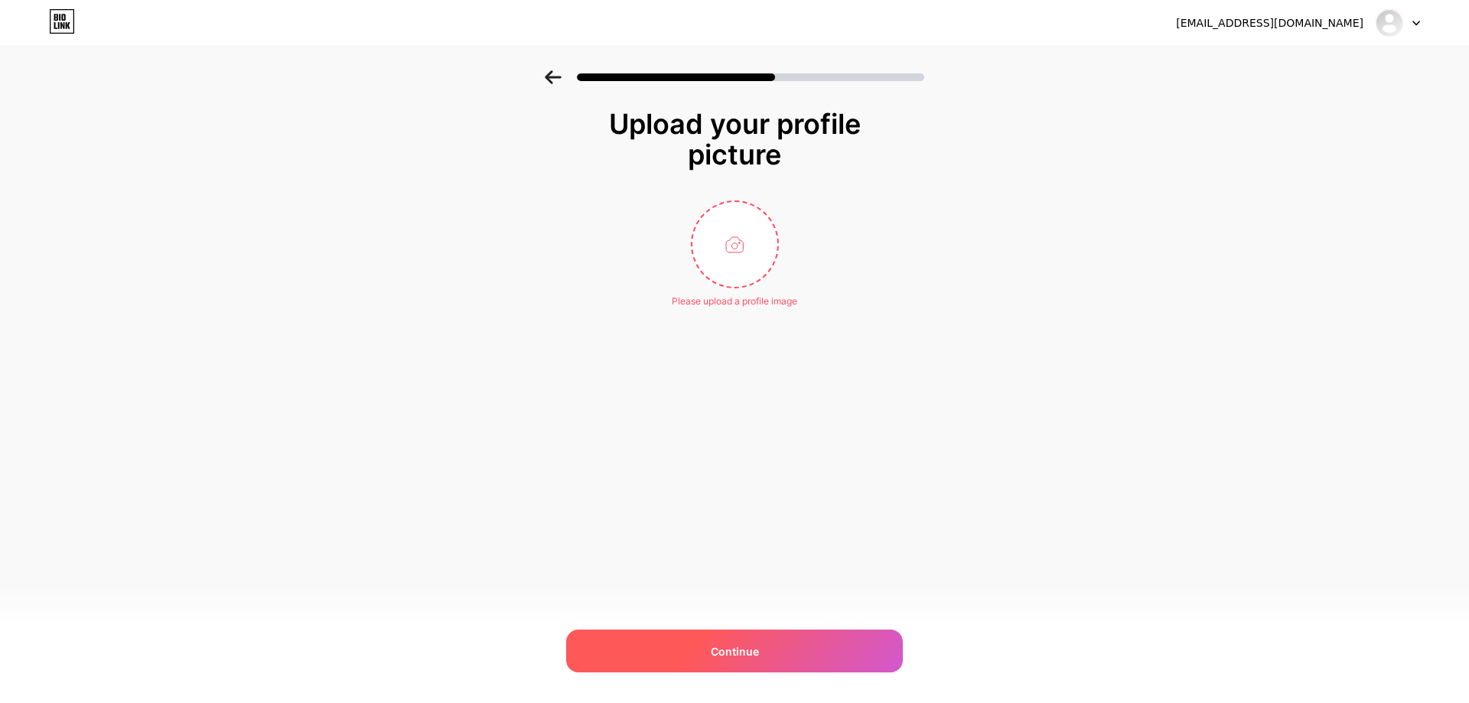
click at [762, 659] on div "Continue" at bounding box center [734, 651] width 337 height 43
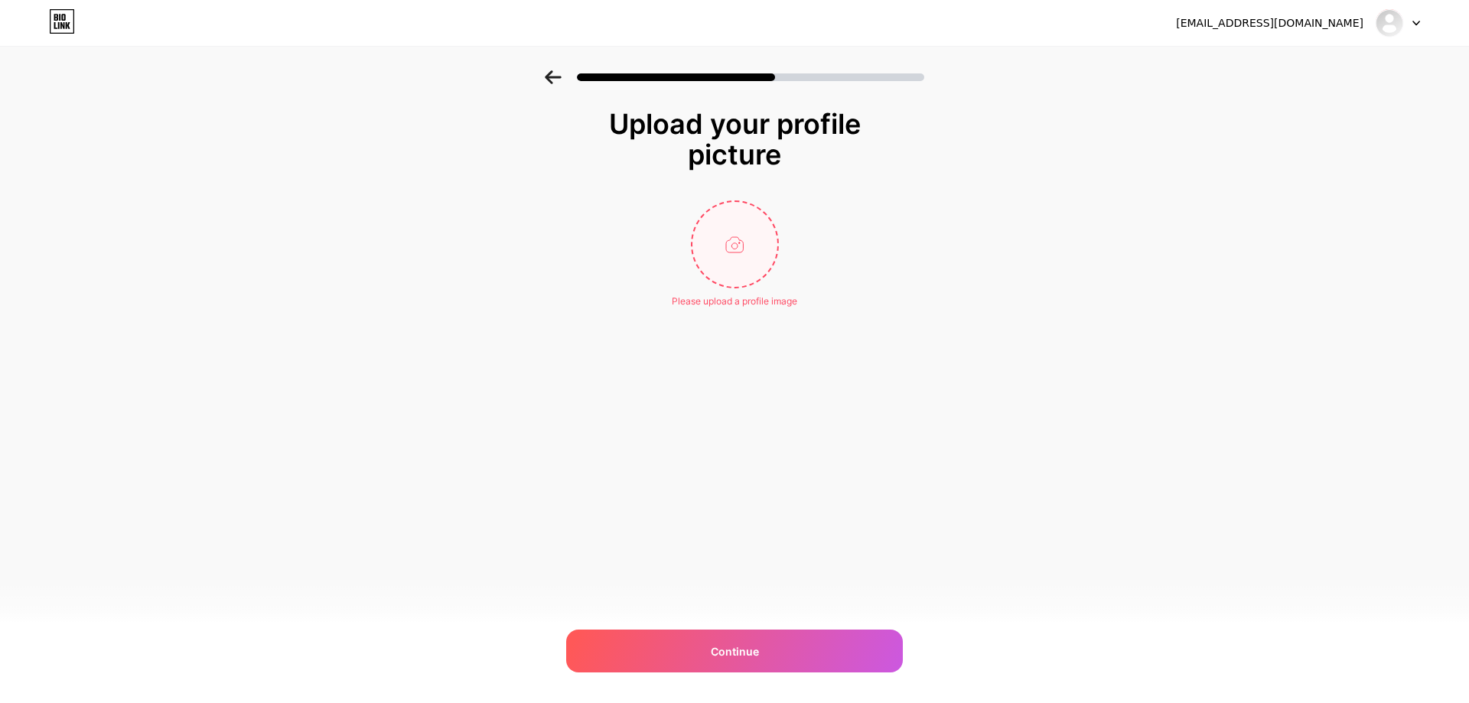
click at [711, 236] on input "file" at bounding box center [735, 244] width 85 height 85
type input "C:\fakepath\9ec232e1302785d2118557c7576b5e67.jpg"
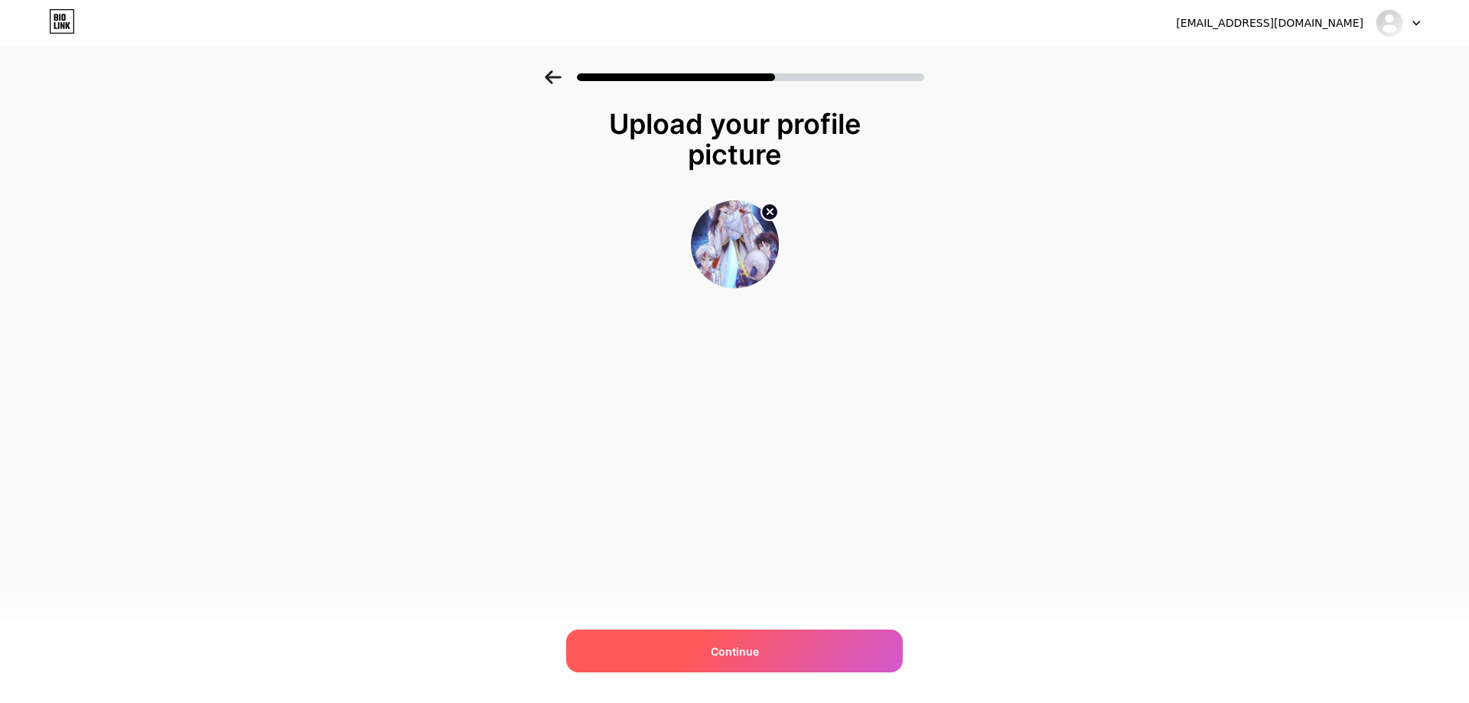
click at [742, 654] on span "Continue" at bounding box center [735, 652] width 48 height 16
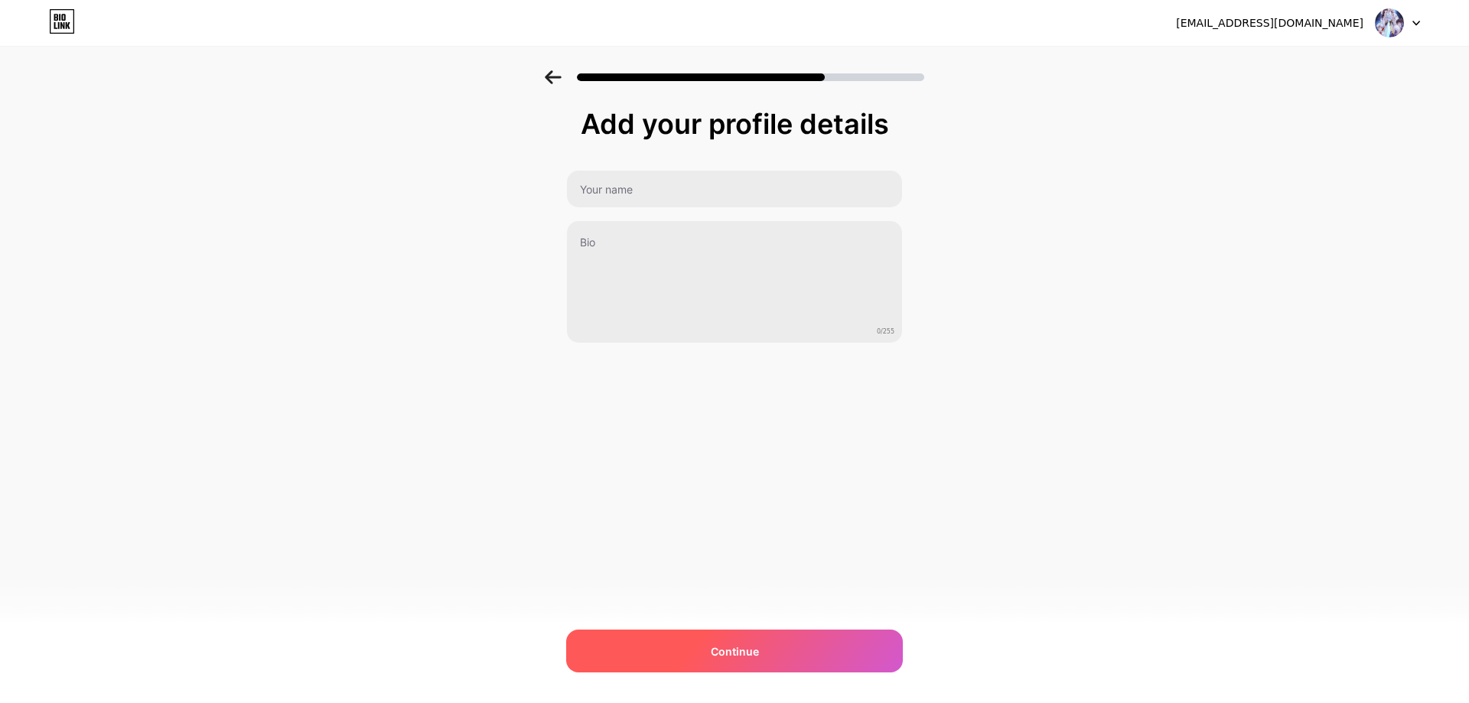
click at [730, 644] on span "Continue" at bounding box center [735, 652] width 48 height 16
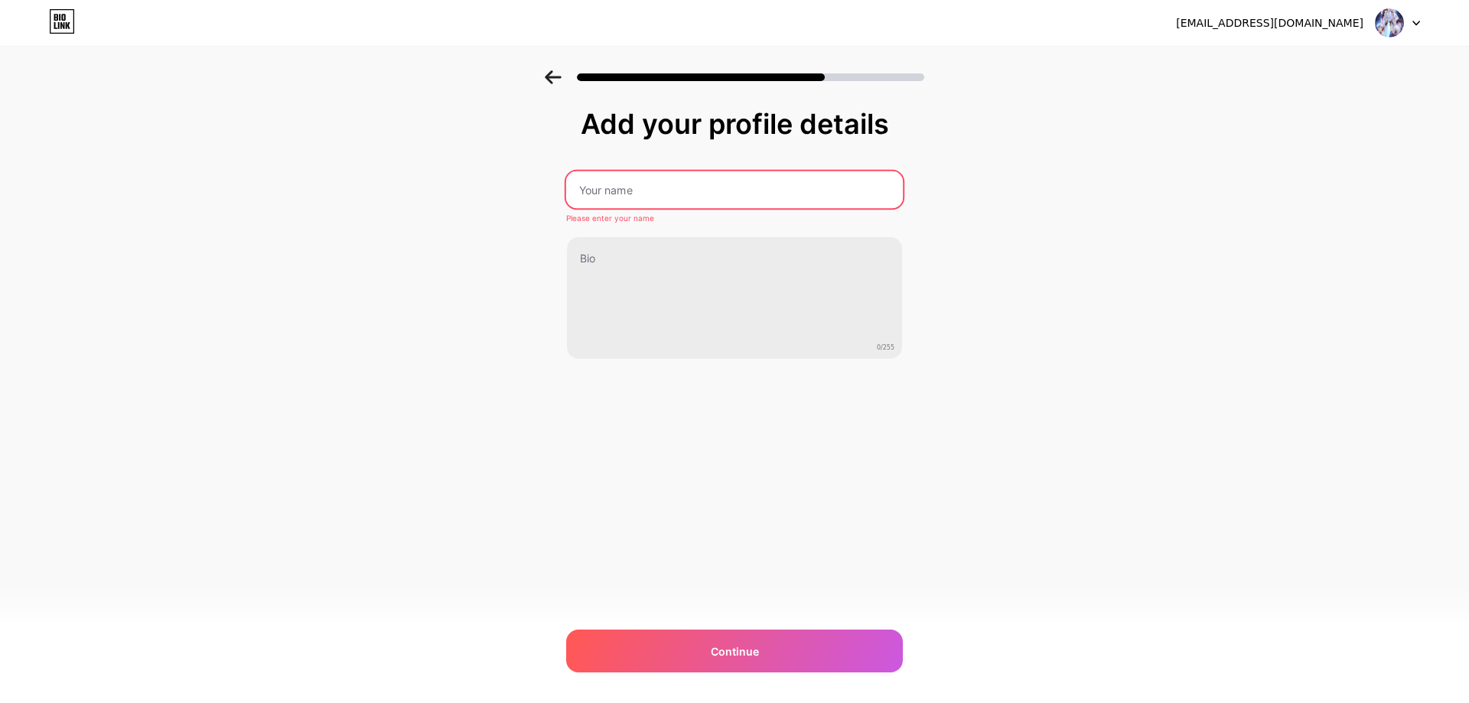
click at [667, 184] on input "text" at bounding box center [734, 189] width 337 height 37
paste input "fansubfromplanetzi"
click at [577, 192] on input "fansubfromplanetzi" at bounding box center [735, 189] width 338 height 37
click at [616, 193] on input "Fansubfromplanetzi" at bounding box center [735, 189] width 338 height 37
click at [623, 190] on input "Fansub fromplanetzi" at bounding box center [735, 189] width 338 height 37
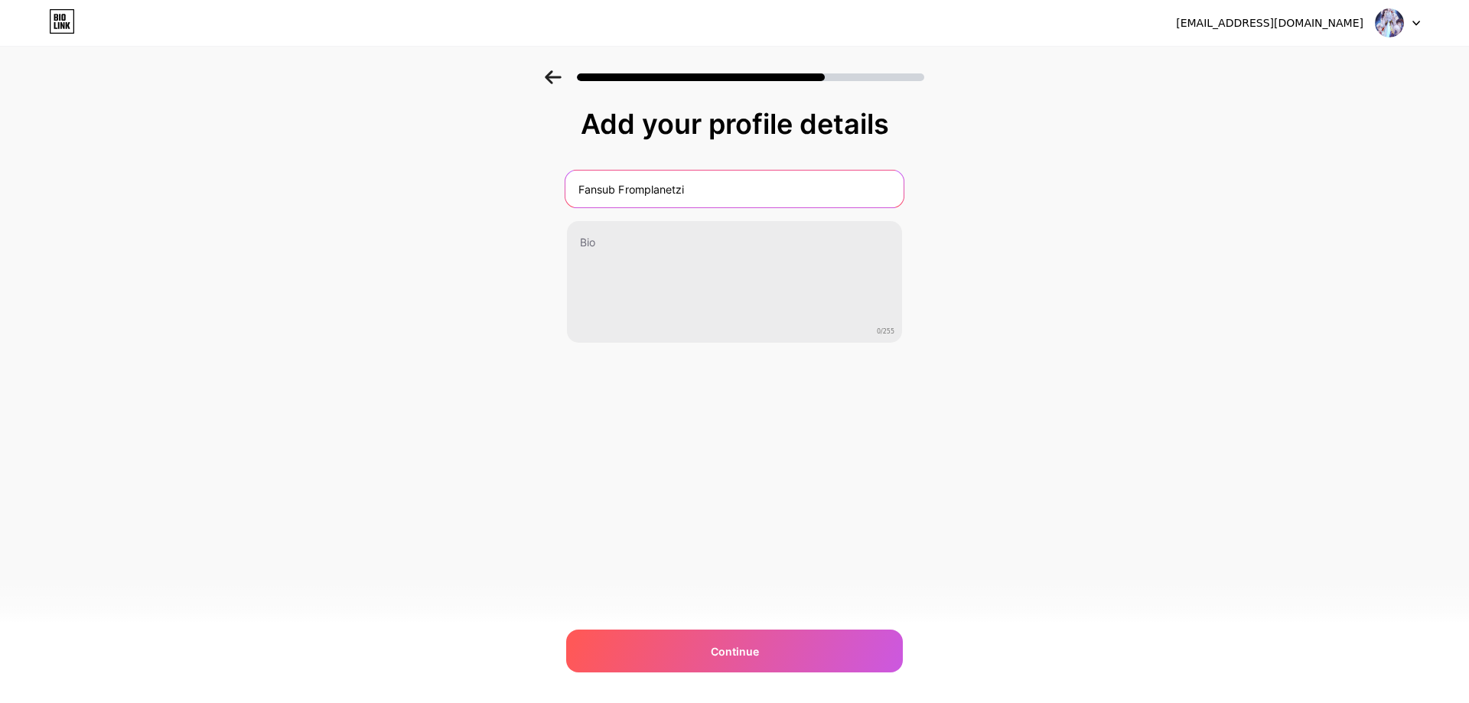
click at [645, 194] on input "Fansub Fromplanetzi" at bounding box center [735, 189] width 338 height 37
click at [654, 194] on input "Fansub From planetzi" at bounding box center [735, 189] width 338 height 37
click at [684, 188] on input "Fansub From Planetzi" at bounding box center [735, 189] width 338 height 37
type input "Fansub From Planet Zi"
click at [981, 423] on div "[EMAIL_ADDRESS][DOMAIN_NAME] Logout Link Copied Add your profile details Fansub…" at bounding box center [734, 351] width 1469 height 703
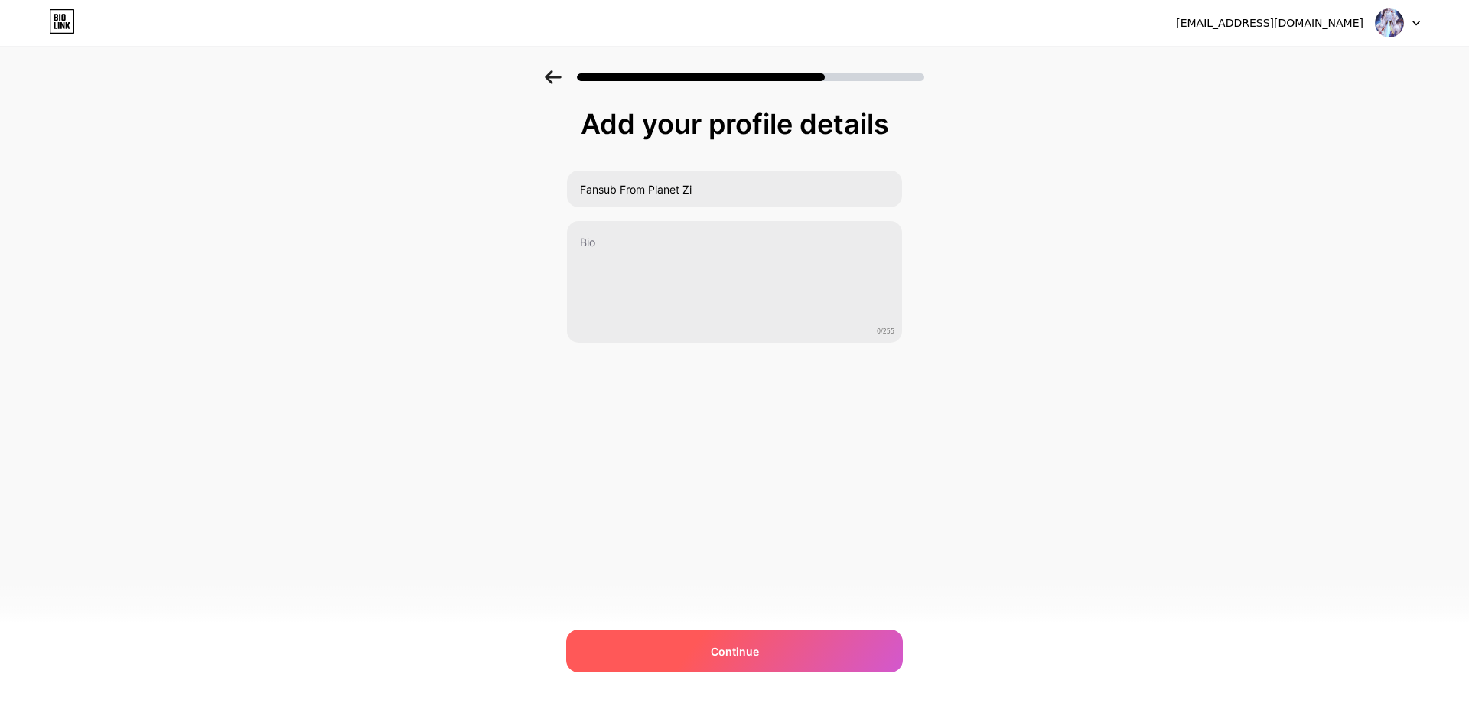
click at [778, 637] on div "Continue" at bounding box center [734, 651] width 337 height 43
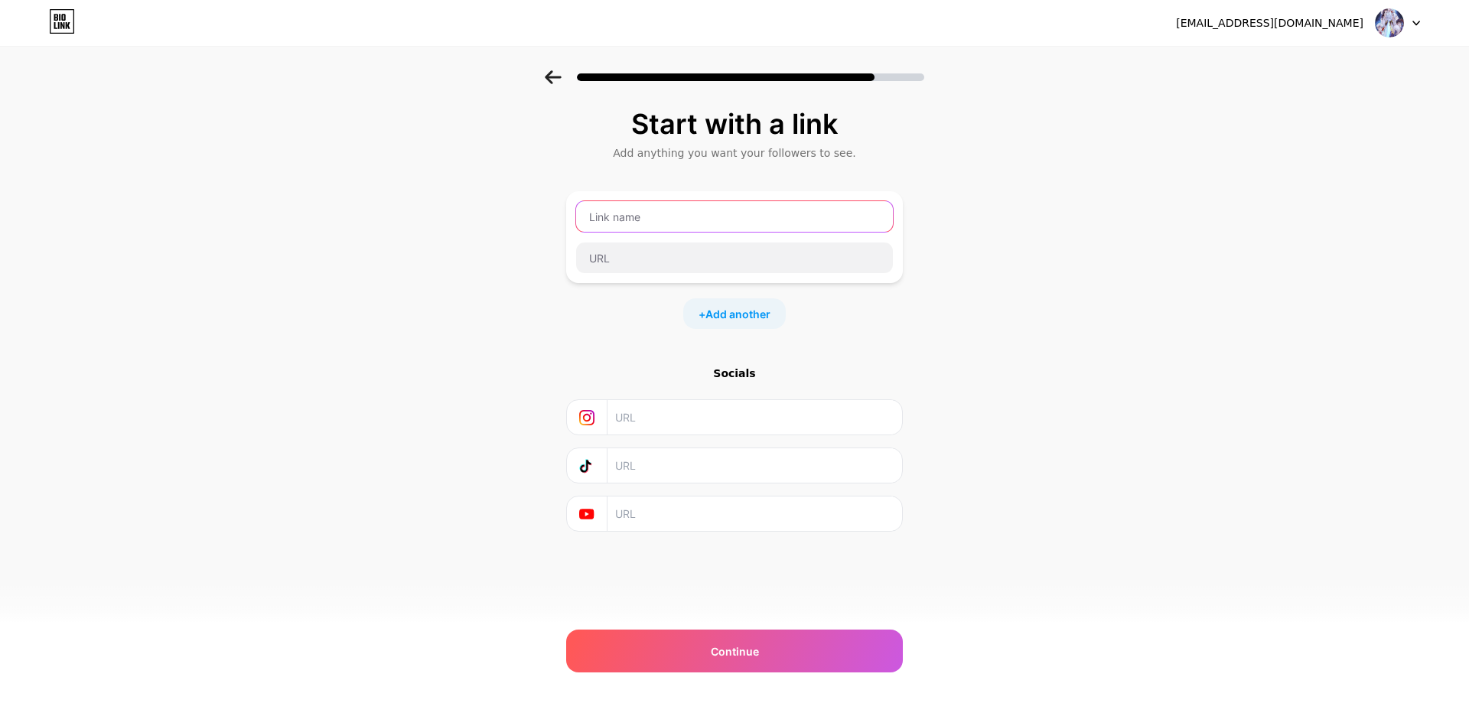
click at [747, 221] on input "text" at bounding box center [734, 216] width 317 height 31
paste input "fansubfromplanetzi"
type input "fansubfromplanetzi"
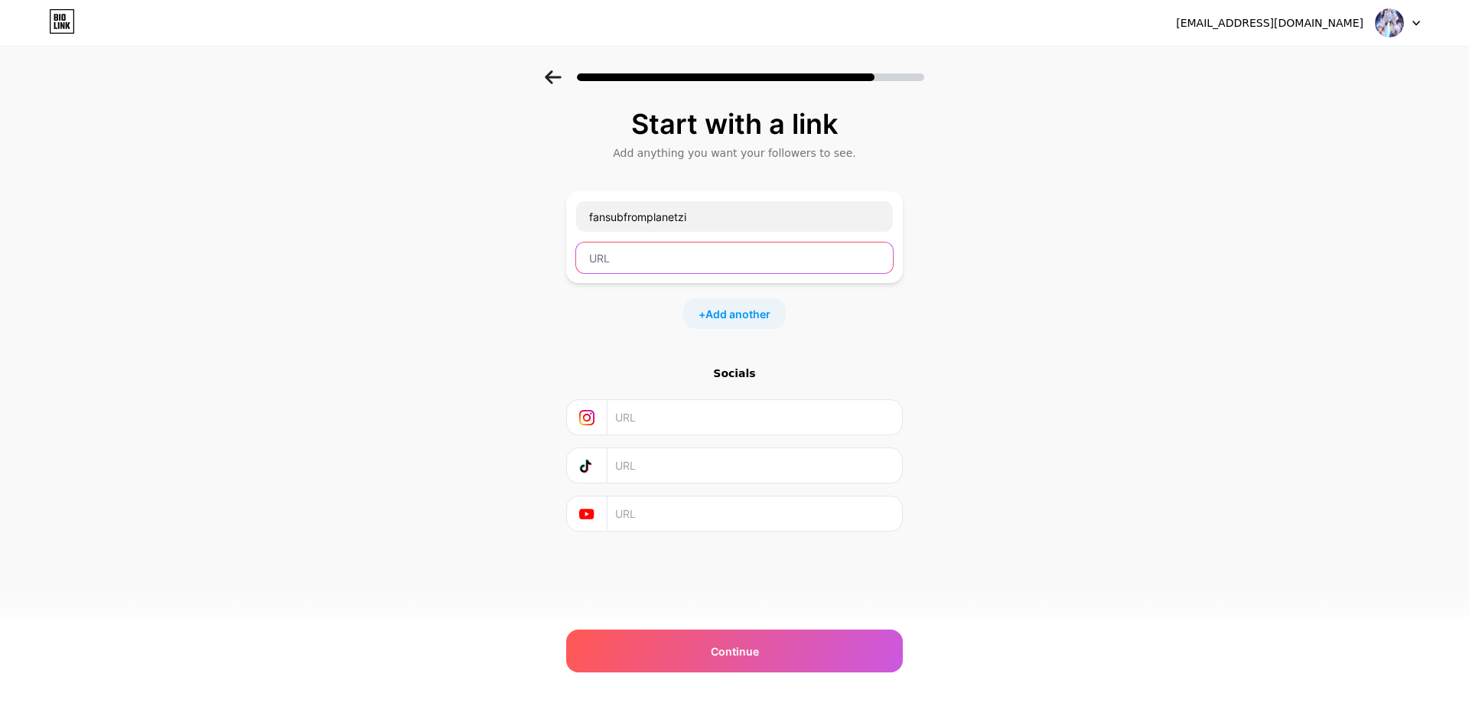
click at [713, 251] on input "text" at bounding box center [734, 258] width 317 height 31
click at [689, 257] on input "text" at bounding box center [734, 258] width 317 height 31
paste input "fansubfromplanetzi"
click at [967, 337] on div "Start with a link Add anything you want your followers to see. fansubfromplanet…" at bounding box center [734, 339] width 1469 height 538
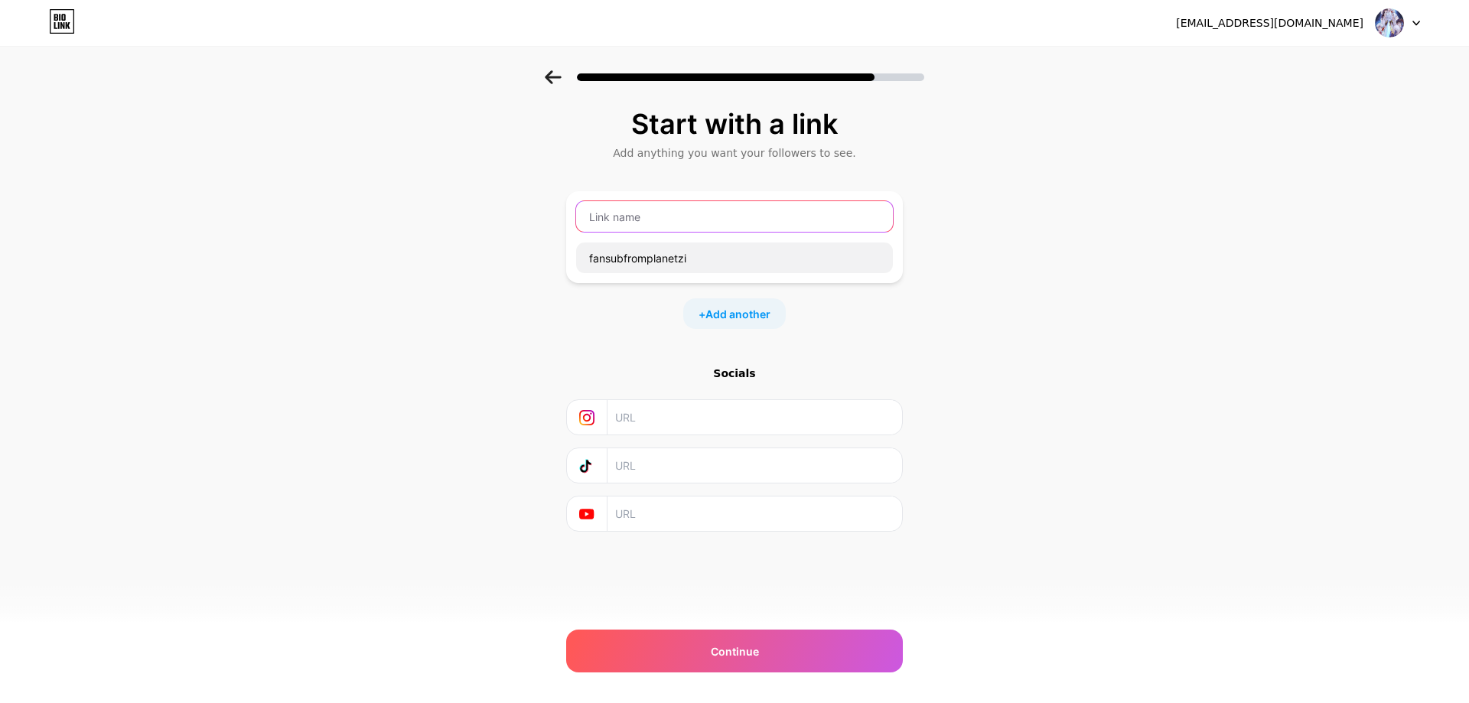
click at [712, 222] on input "text" at bounding box center [734, 216] width 317 height 31
drag, startPoint x: 659, startPoint y: 219, endPoint x: 597, endPoint y: 291, distance: 95.0
click at [597, 291] on div "fansubfromplanetzi + Add another" at bounding box center [734, 260] width 337 height 138
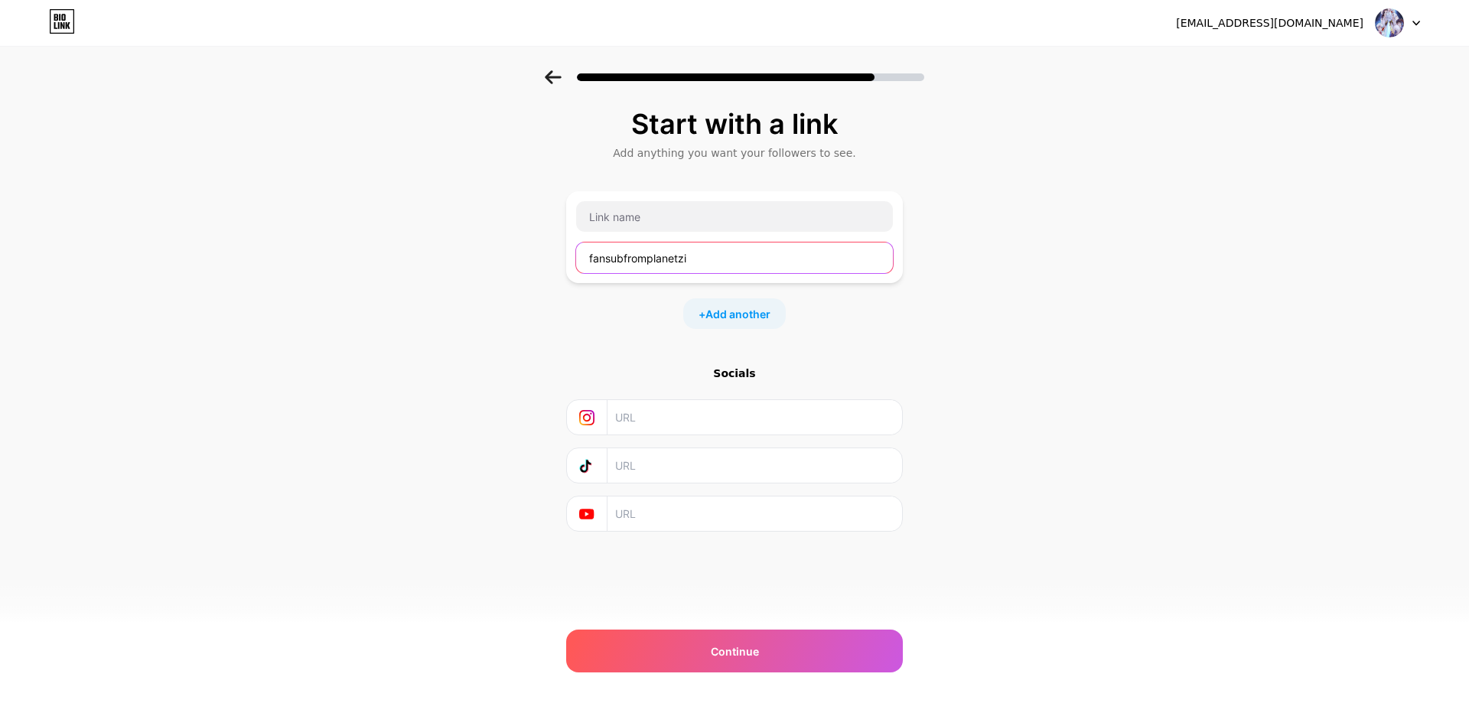
click at [647, 255] on input "fansubfromplanetzi" at bounding box center [734, 258] width 317 height 31
click at [740, 259] on input "fansubfromplanetzi" at bounding box center [734, 258] width 317 height 31
paste input "[URL][DOMAIN_NAME]"
drag, startPoint x: 684, startPoint y: 259, endPoint x: 400, endPoint y: 255, distance: 284.0
click at [400, 255] on div "Start with a link Add anything you want your followers to see. fansubfromplanet…" at bounding box center [734, 339] width 1469 height 538
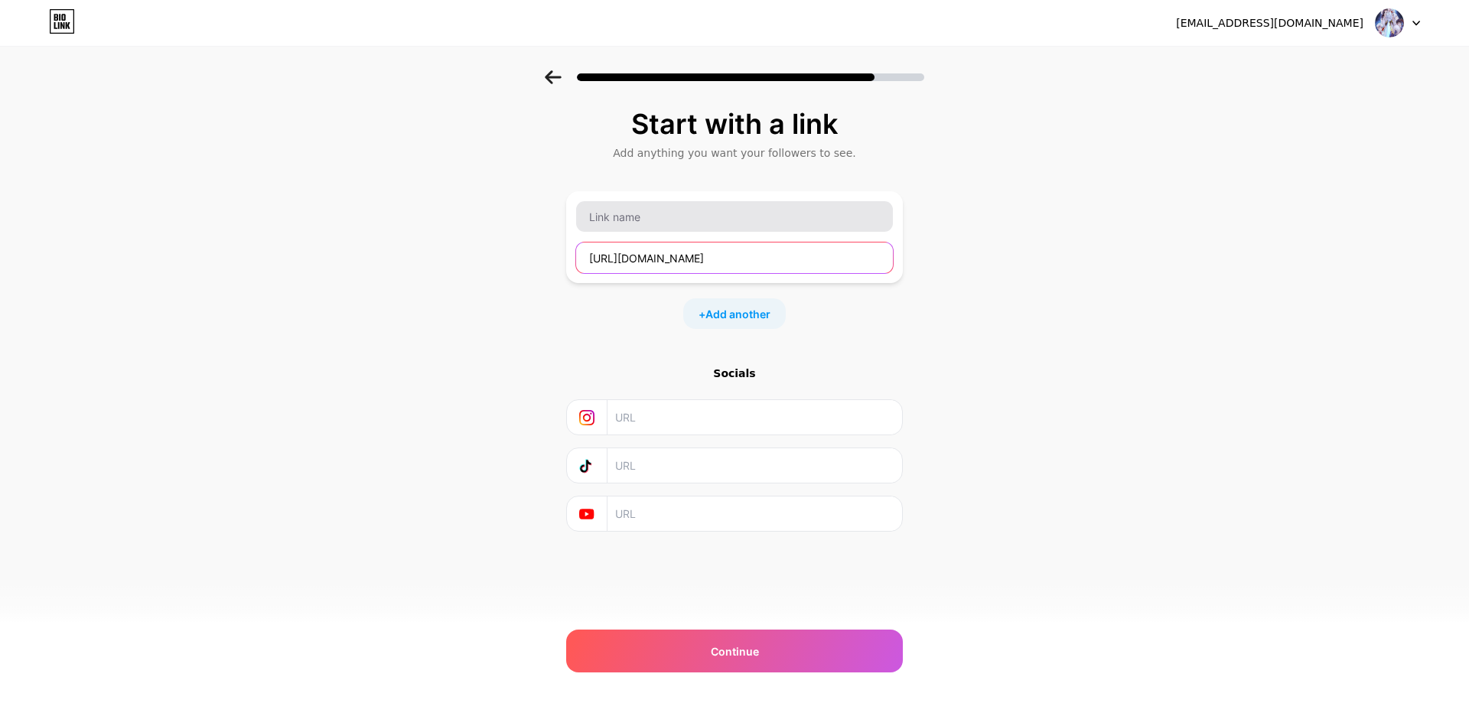
type input "[URL][DOMAIN_NAME]"
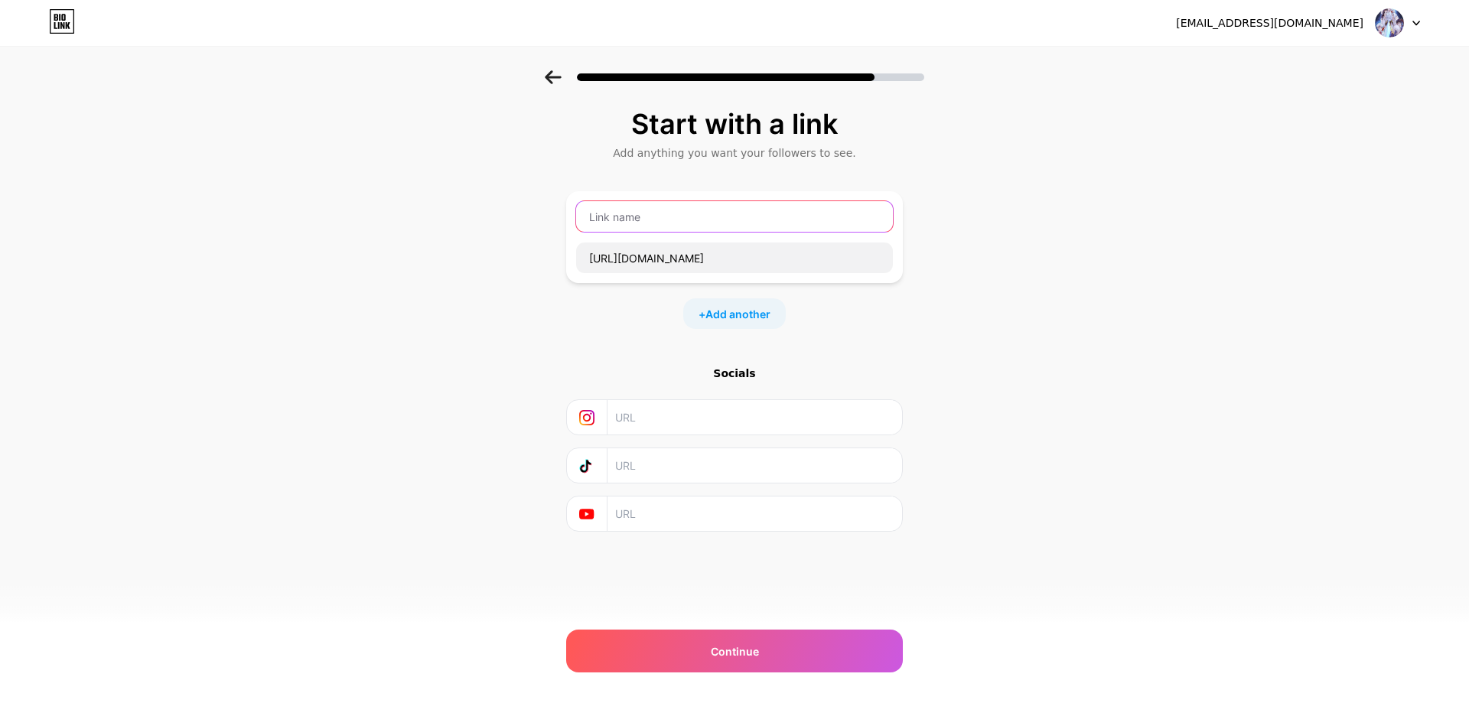
click at [638, 223] on input "text" at bounding box center [734, 216] width 317 height 31
paste input "fansubfromplanetzi"
drag, startPoint x: 742, startPoint y: 210, endPoint x: 410, endPoint y: 205, distance: 332.2
click at [410, 205] on div "Start with a link Add anything you want your followers to see. fansubfromplanet…" at bounding box center [734, 339] width 1469 height 538
paste input "ลงทะเบียนจ้างทำซับไตเติ้ลอนิเมะ"
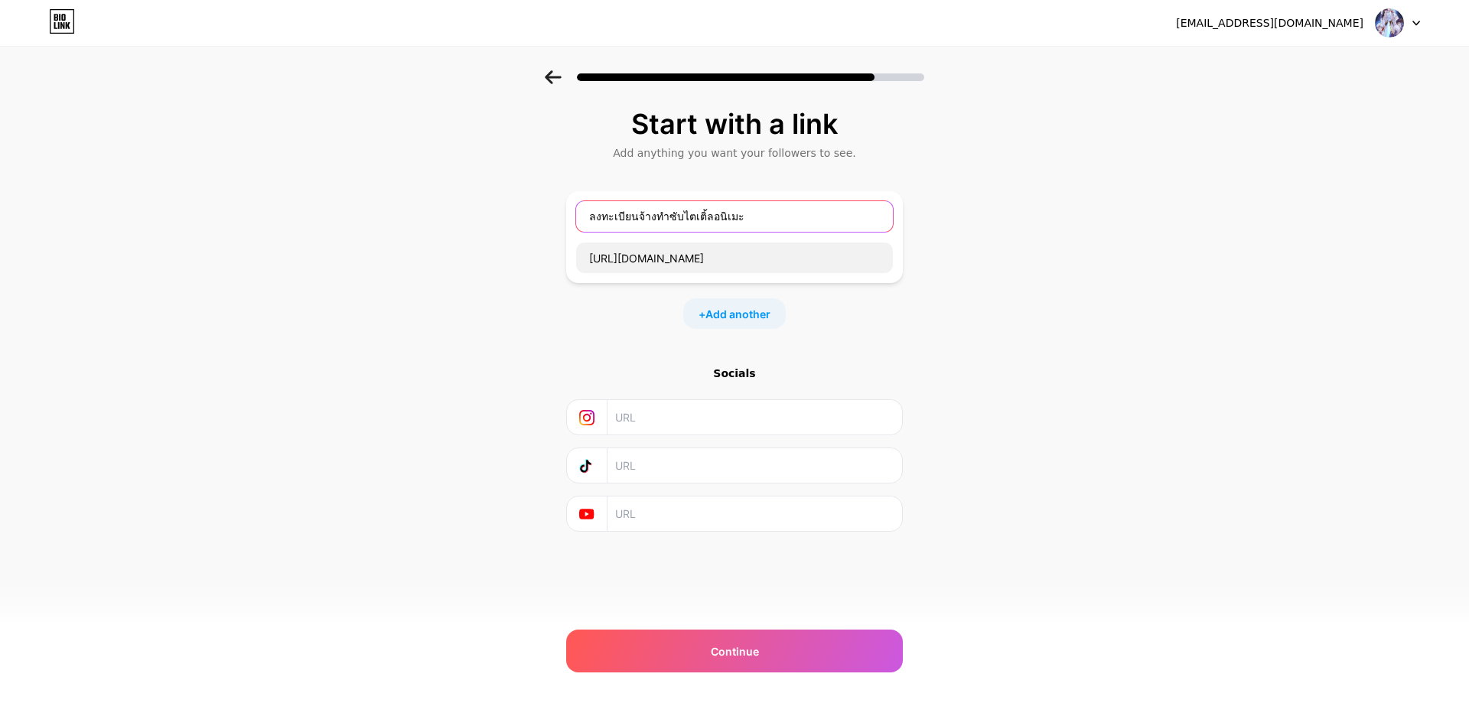
drag, startPoint x: 636, startPoint y: 217, endPoint x: 489, endPoint y: 214, distance: 147.0
click at [489, 214] on div "Start with a link Add anything you want your followers to see. ลงทะเบียนจ้างทำซ…" at bounding box center [734, 339] width 1469 height 538
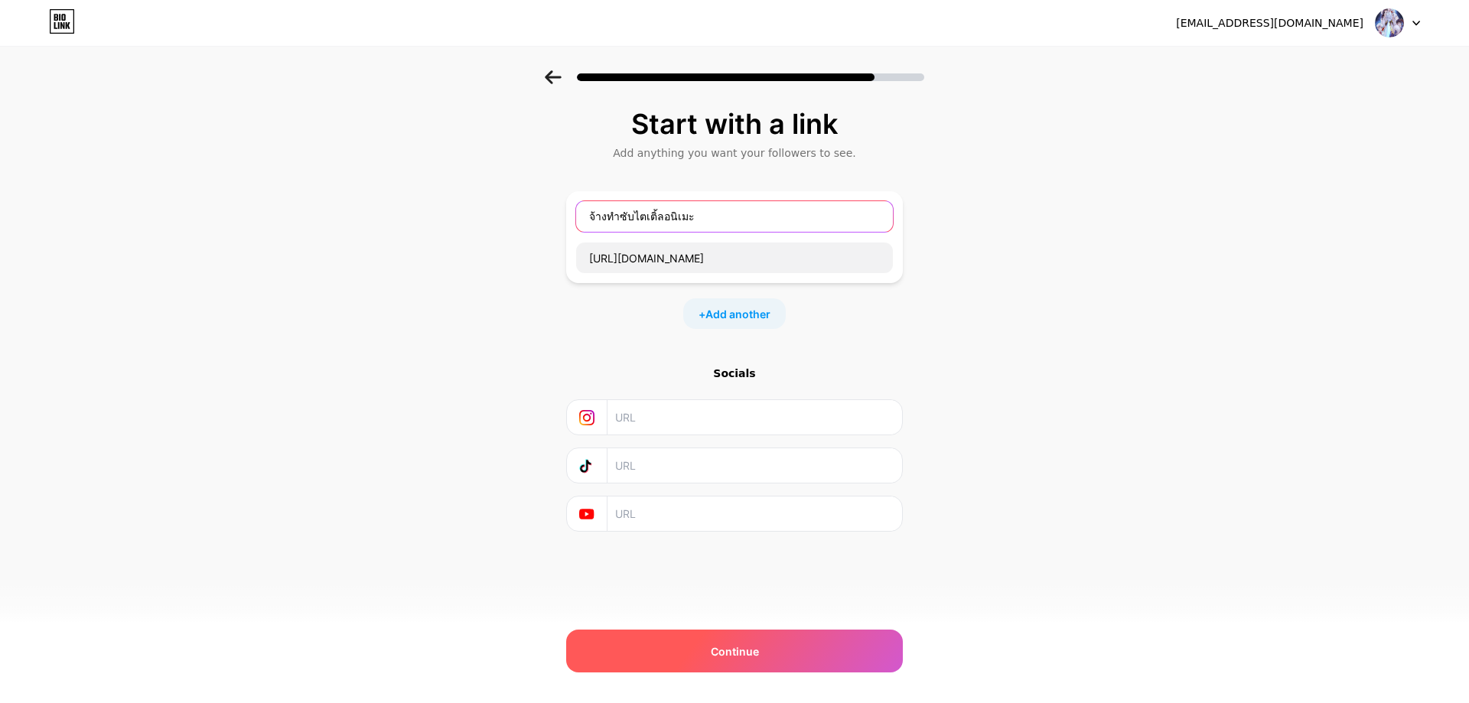
type input "จ้างทำซับไตเติ้ลอนิเมะ"
click at [759, 640] on div "Continue" at bounding box center [734, 651] width 337 height 43
click at [813, 648] on div "Continue" at bounding box center [734, 651] width 337 height 43
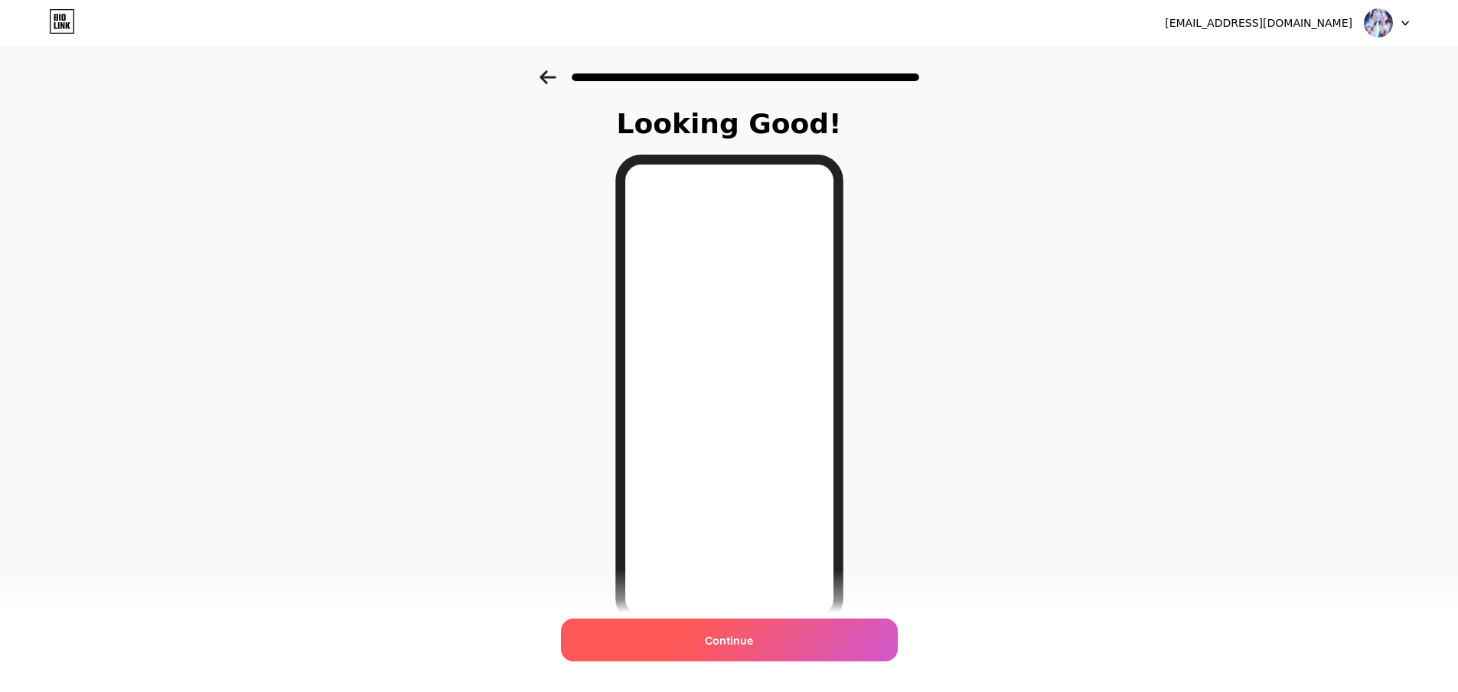
click at [753, 641] on span "Continue" at bounding box center [729, 640] width 48 height 16
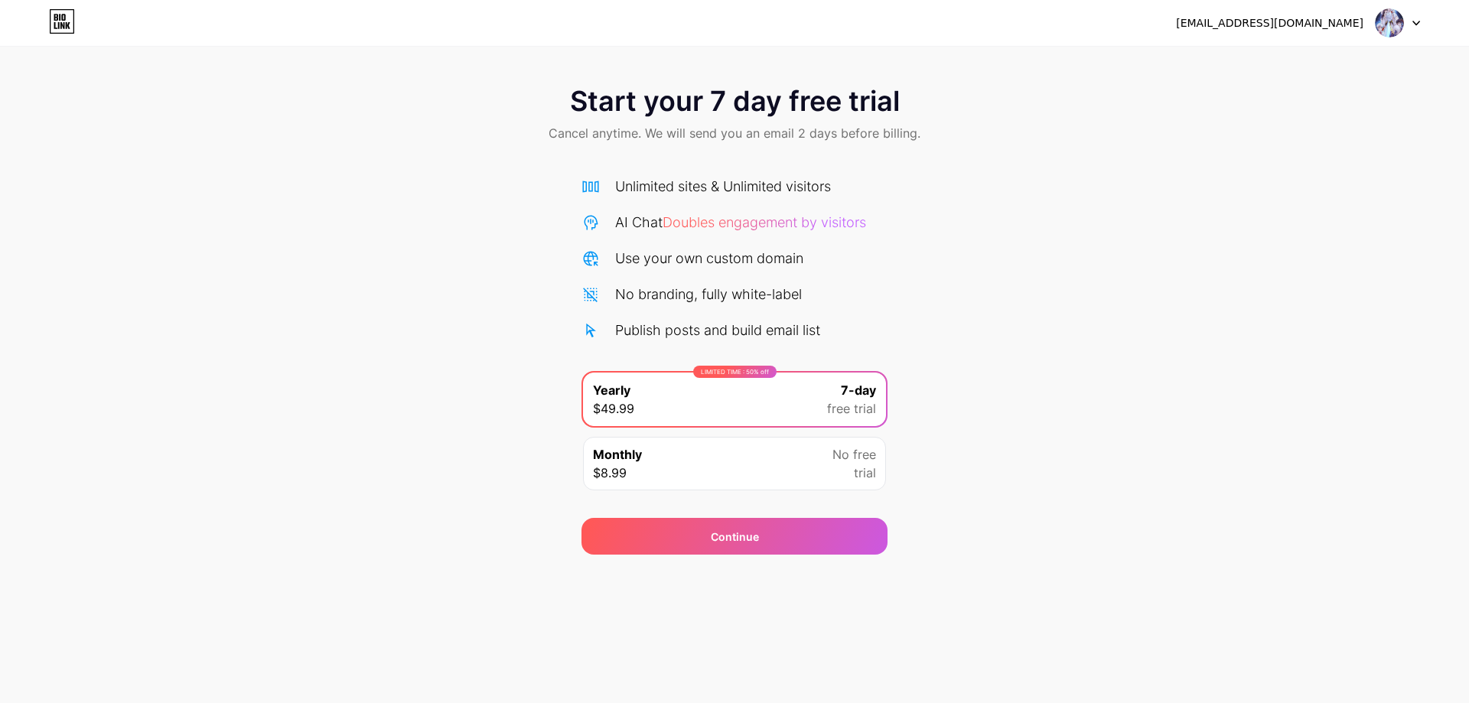
click at [1387, 23] on img at bounding box center [1389, 22] width 29 height 29
click at [1040, 276] on div "Start your 7 day free trial Cancel anytime. We will send you an email 2 days be…" at bounding box center [734, 312] width 1469 height 484
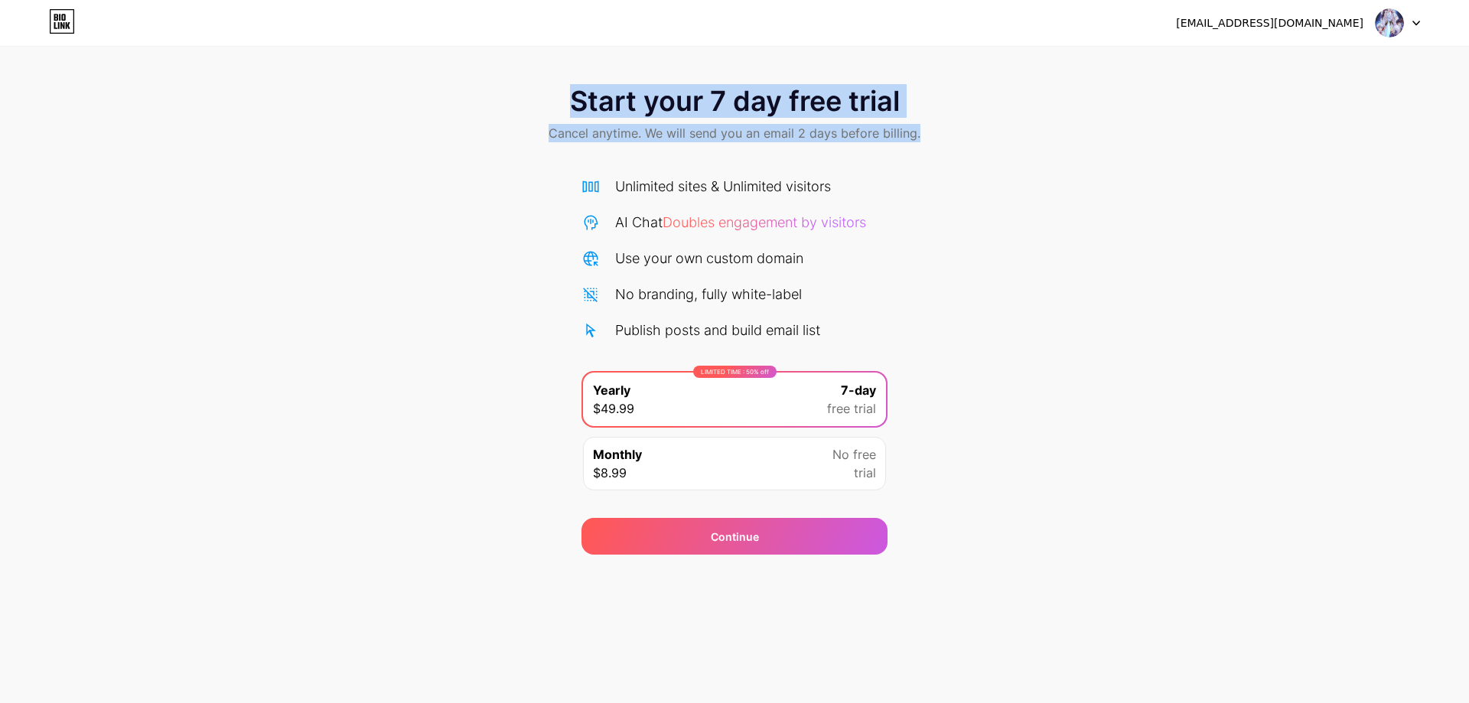
drag, startPoint x: 579, startPoint y: 99, endPoint x: 967, endPoint y: 135, distance: 390.5
click at [967, 135] on div "Start your 7 day free trial Cancel anytime. We will send you an email 2 days be…" at bounding box center [734, 115] width 1469 height 90
click at [56, 24] on icon at bounding box center [62, 21] width 26 height 24
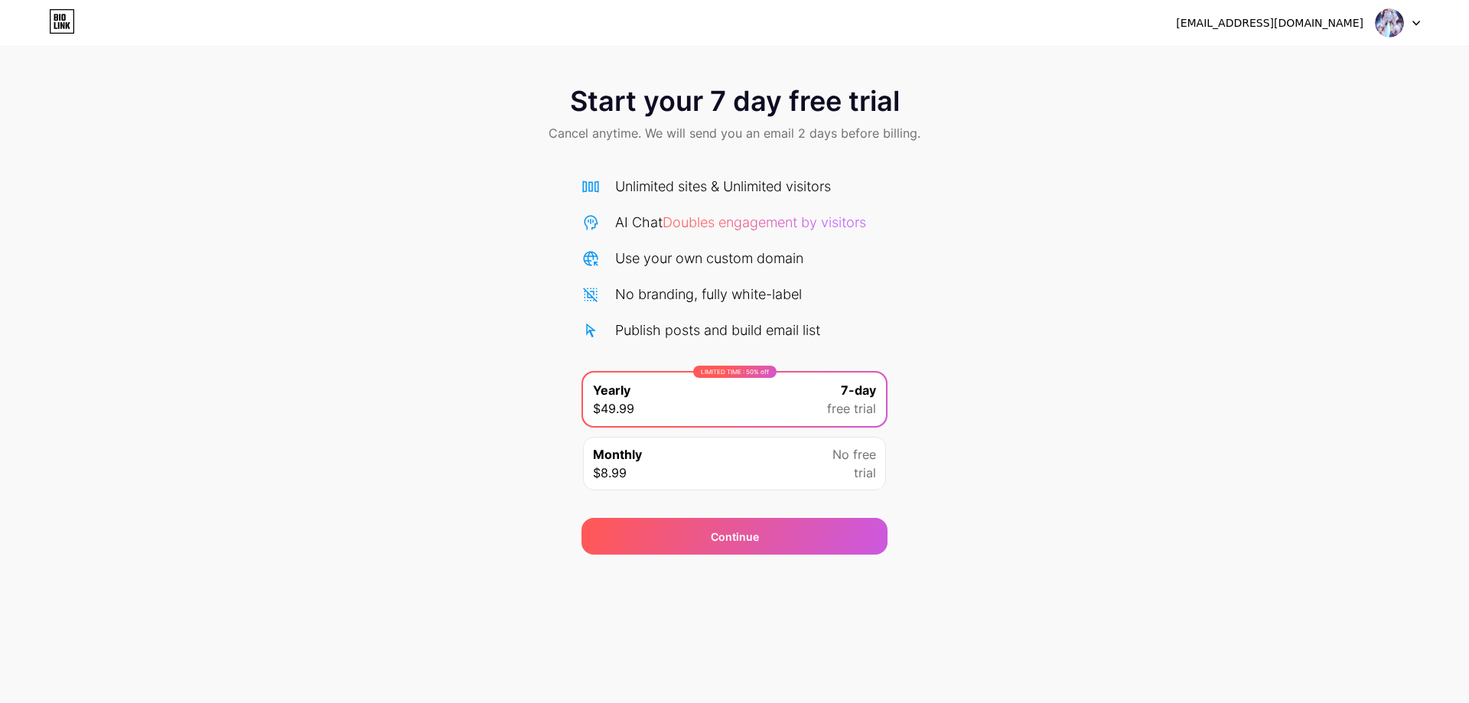
click at [1386, 25] on img at bounding box center [1389, 22] width 29 height 29
click at [975, 424] on div "Start your 7 day free trial Cancel anytime. We will send you an email 2 days be…" at bounding box center [734, 312] width 1469 height 484
click at [842, 471] on div "No free trial" at bounding box center [855, 463] width 44 height 37
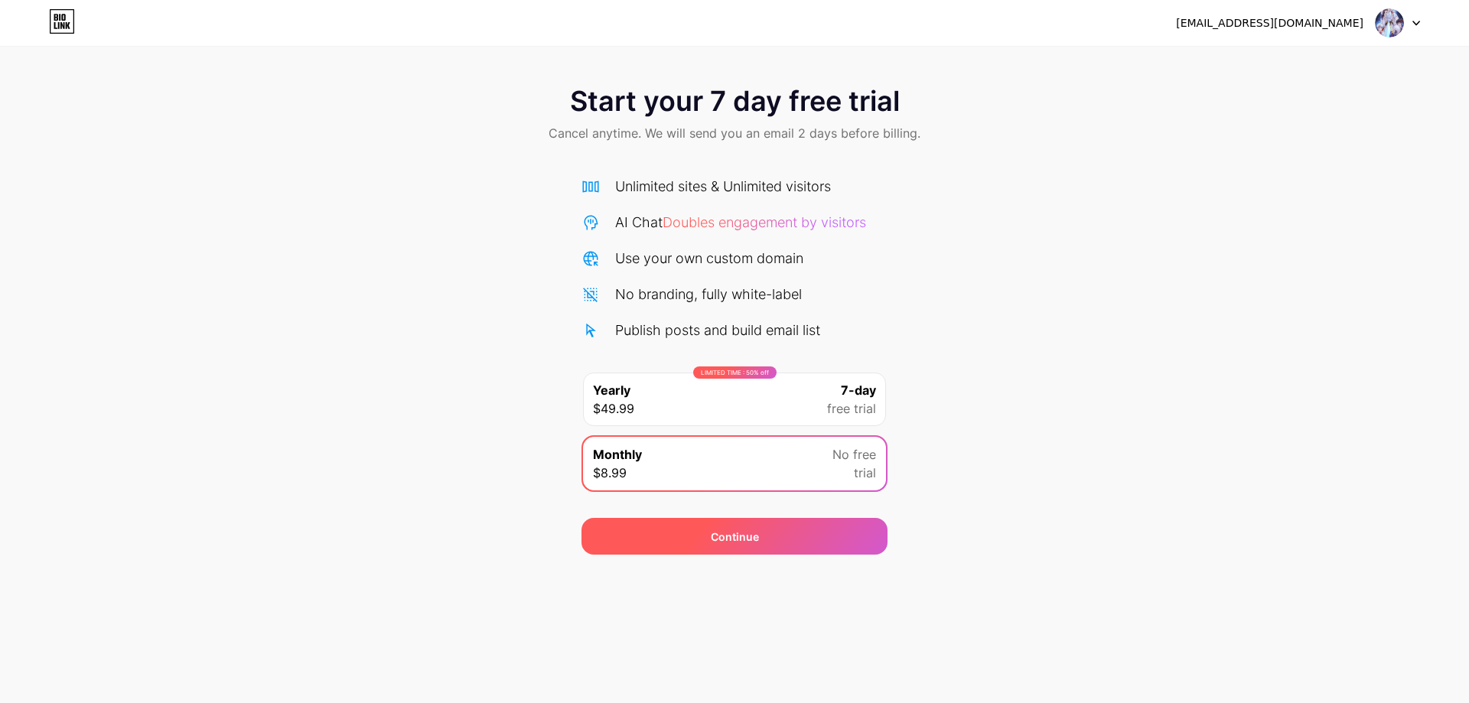
click at [799, 544] on div "Continue" at bounding box center [735, 536] width 306 height 37
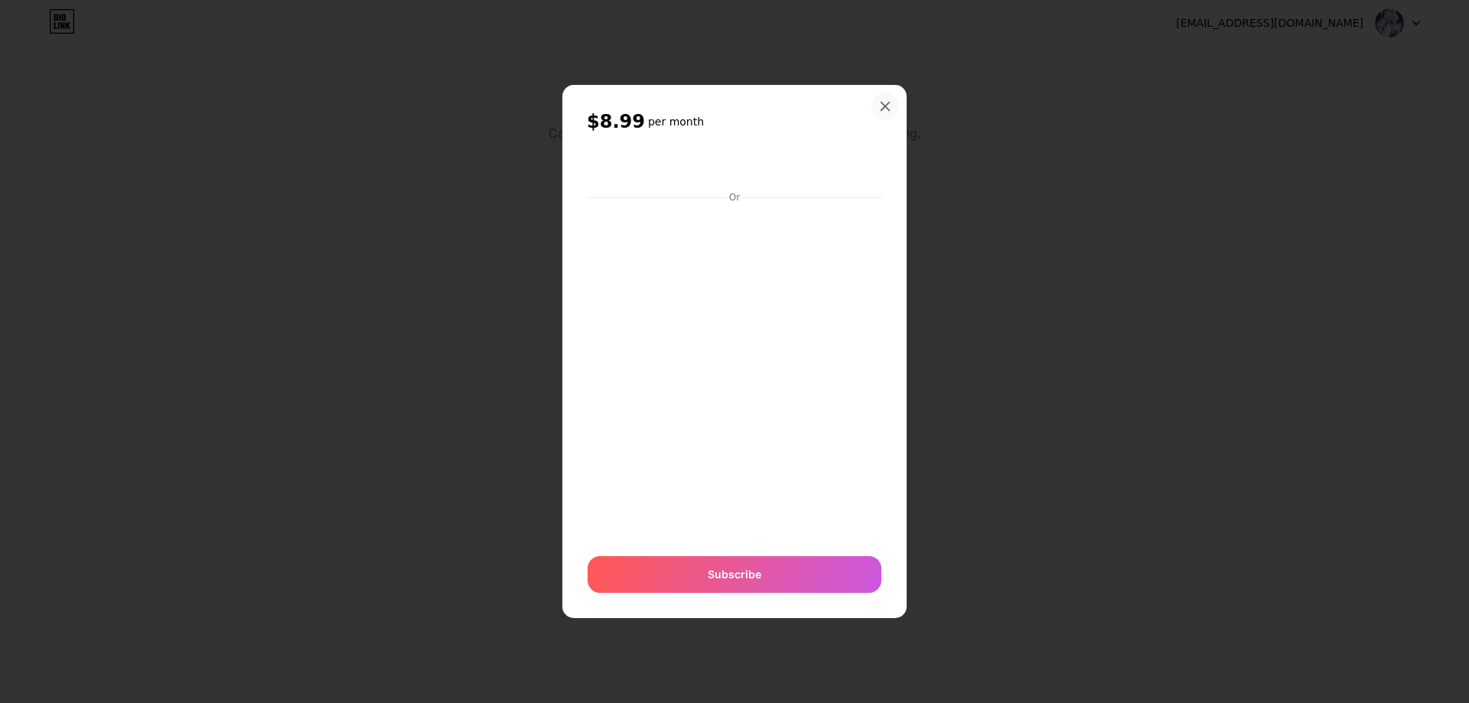
click at [889, 107] on icon at bounding box center [885, 106] width 12 height 12
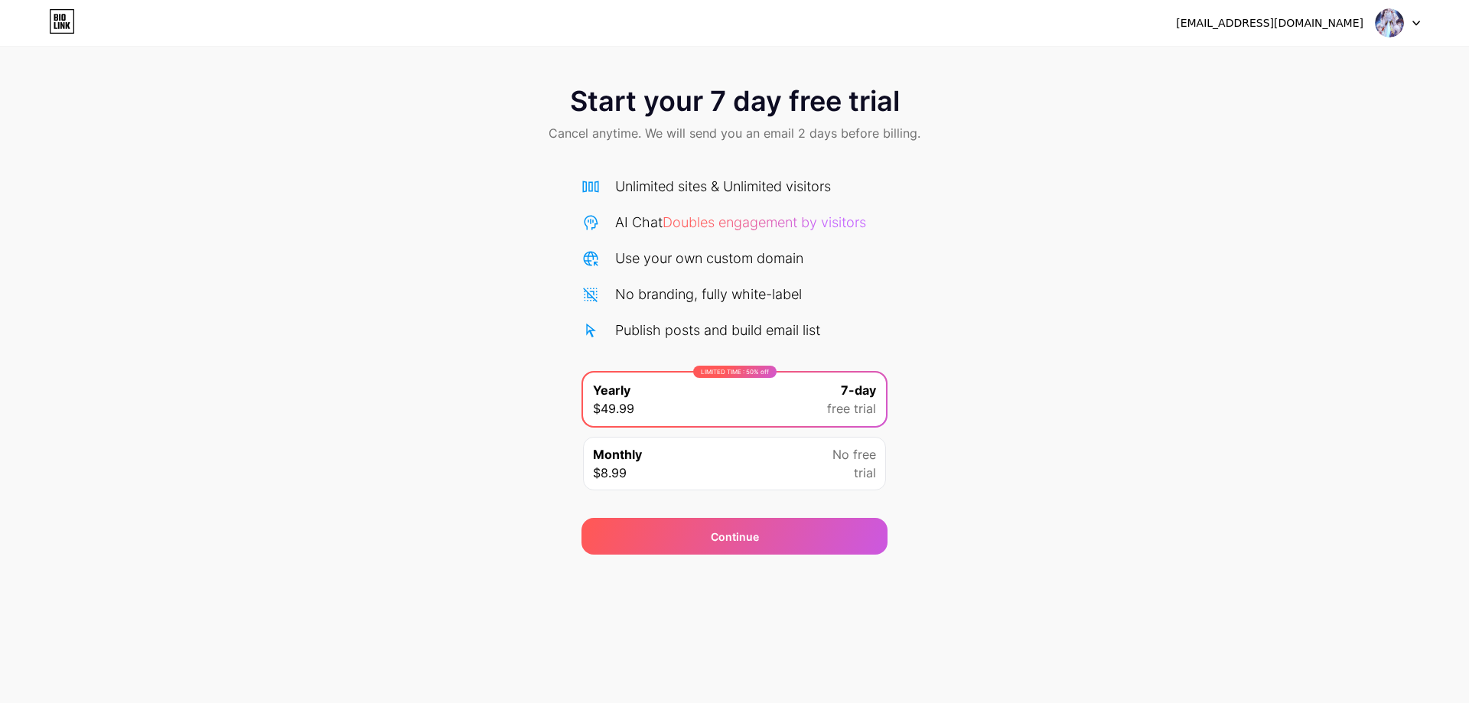
click at [1149, 266] on div "Start your 7 day free trial Cancel anytime. We will send you an email 2 days be…" at bounding box center [734, 312] width 1469 height 484
click at [65, 20] on icon at bounding box center [63, 17] width 4 height 7
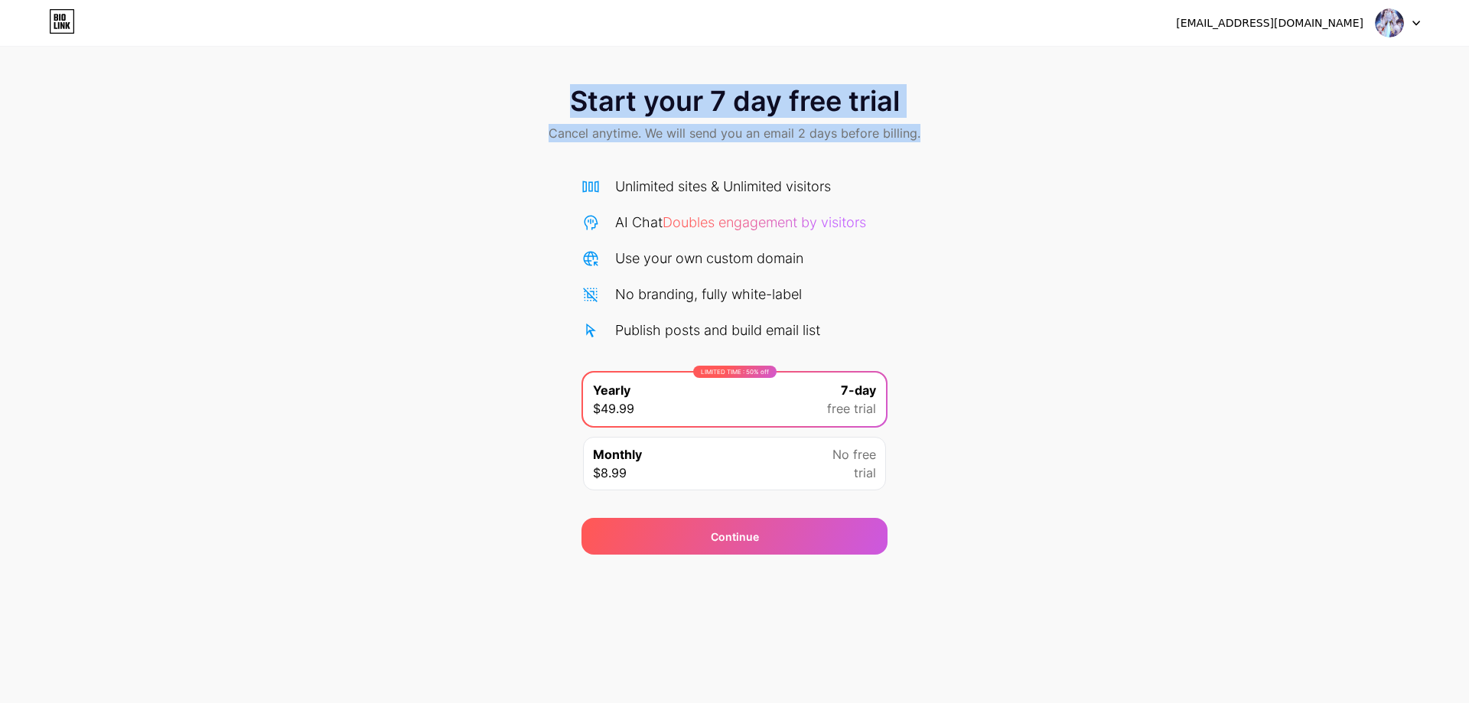
drag, startPoint x: 676, startPoint y: 106, endPoint x: 1030, endPoint y: 142, distance: 356.2
click at [1030, 142] on div "Start your 7 day free trial Cancel anytime. We will send you an email 2 days be…" at bounding box center [734, 115] width 1469 height 90
copy div "Start your 7 day free trial Cancel anytime. We will send you an email 2 days be…"
click at [938, 165] on div "Start your 7 day free trial Cancel anytime. We will send you an email 2 days be…" at bounding box center [734, 312] width 1469 height 484
click at [1401, 28] on img at bounding box center [1389, 22] width 29 height 29
